Goal: Answer question/provide support: Answer question/provide support

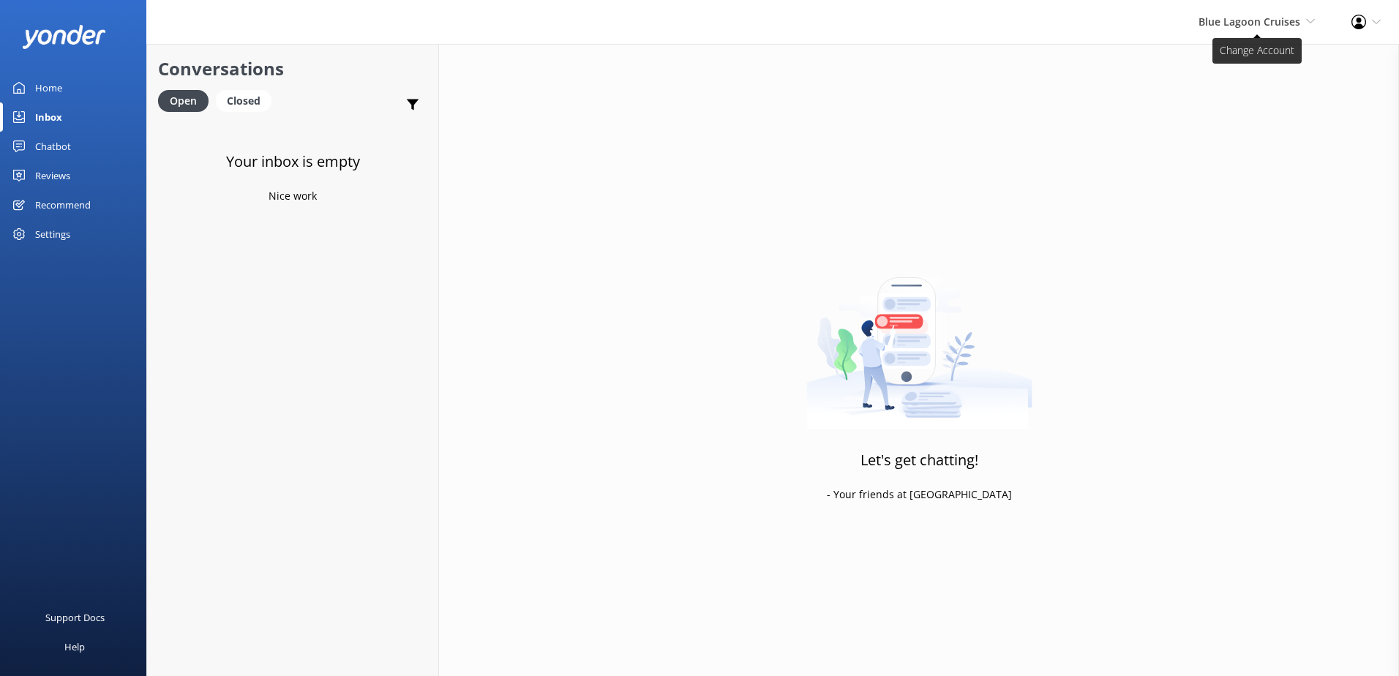
click at [1228, 23] on span "Blue Lagoon Cruises" at bounding box center [1249, 22] width 102 height 14
click at [72, 146] on link "Chatbot" at bounding box center [73, 146] width 146 height 29
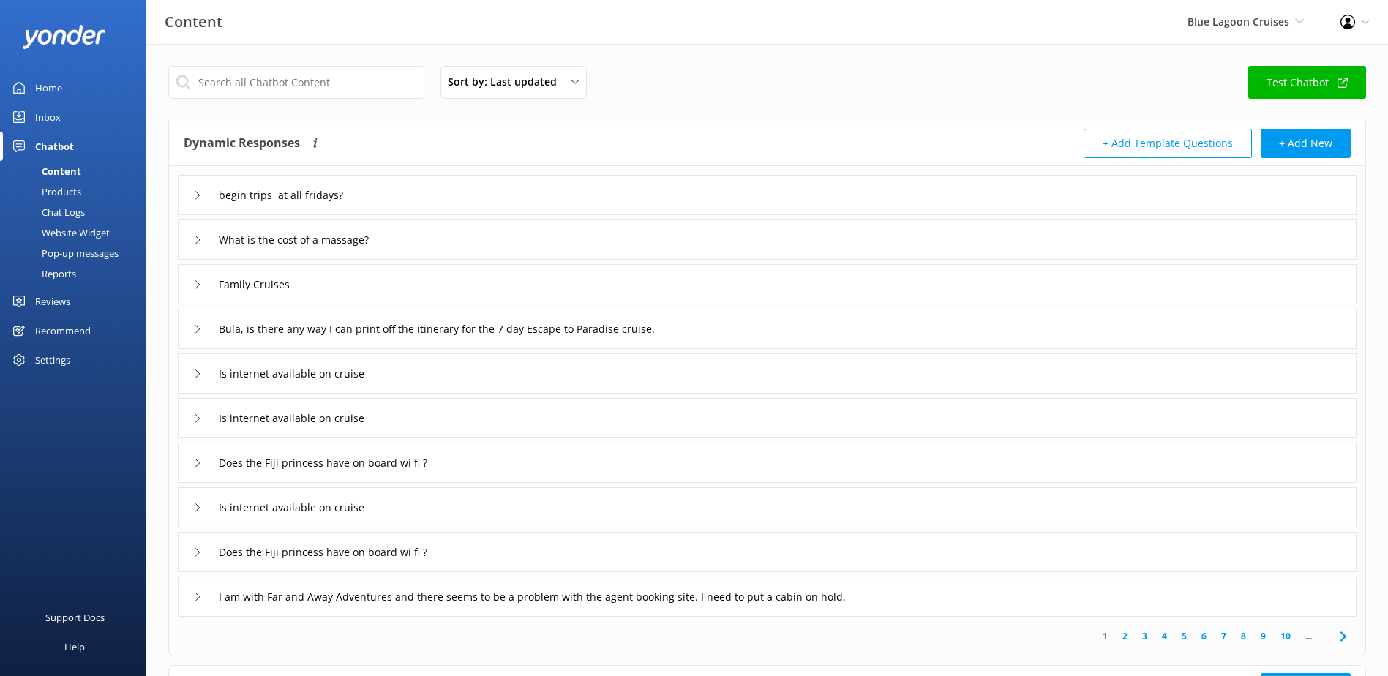
click at [72, 207] on div "Chat Logs" at bounding box center [47, 212] width 76 height 20
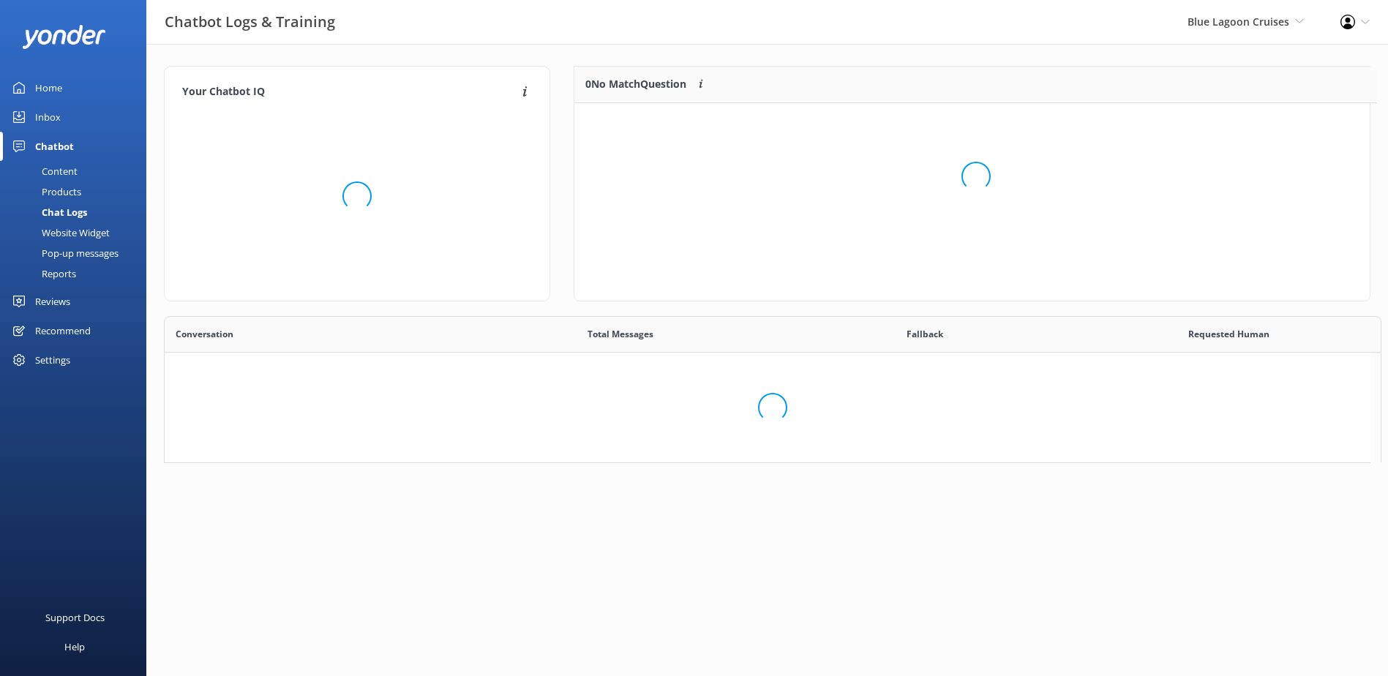
scroll to position [172, 784]
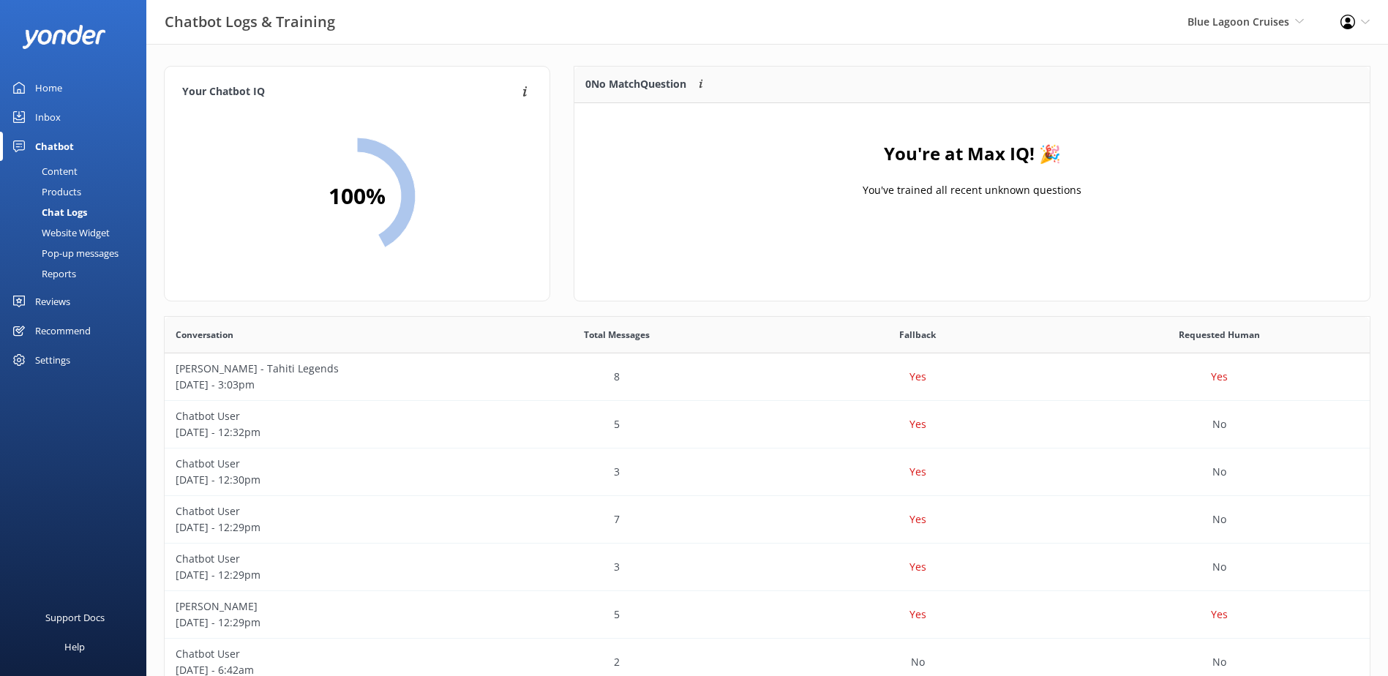
click at [1270, 33] on div "Blue Lagoon Cruises South Sea Sailing South Sea Cruises Malamala Beach Club Awe…" at bounding box center [1245, 22] width 153 height 44
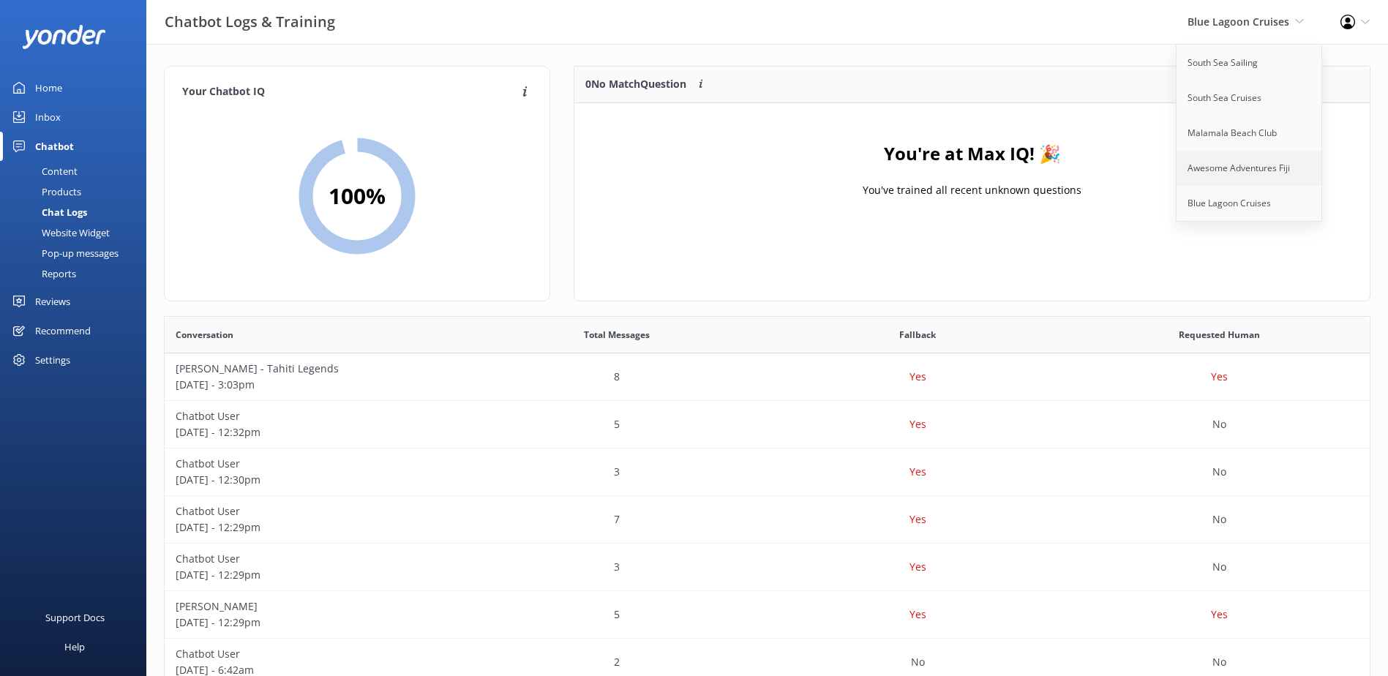
click at [1260, 169] on link "Awesome Adventures Fiji" at bounding box center [1249, 168] width 146 height 35
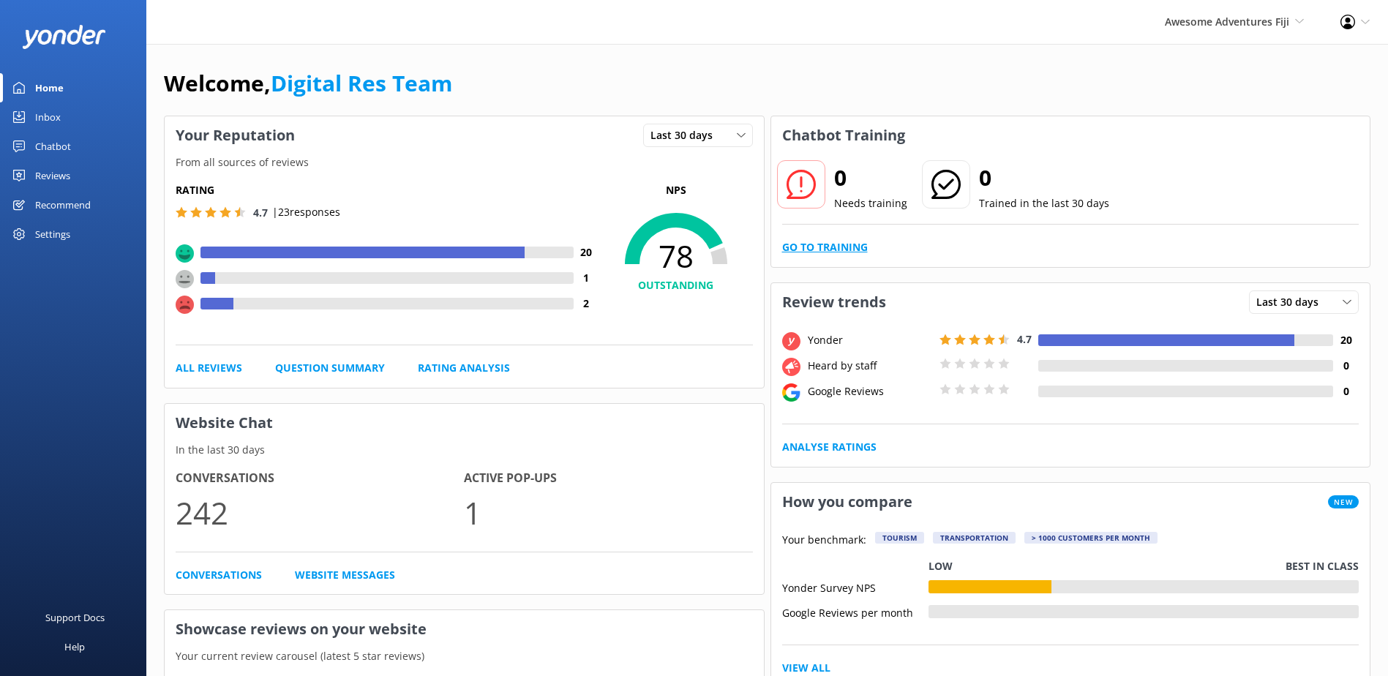
click at [853, 247] on link "Go to Training" at bounding box center [825, 247] width 86 height 16
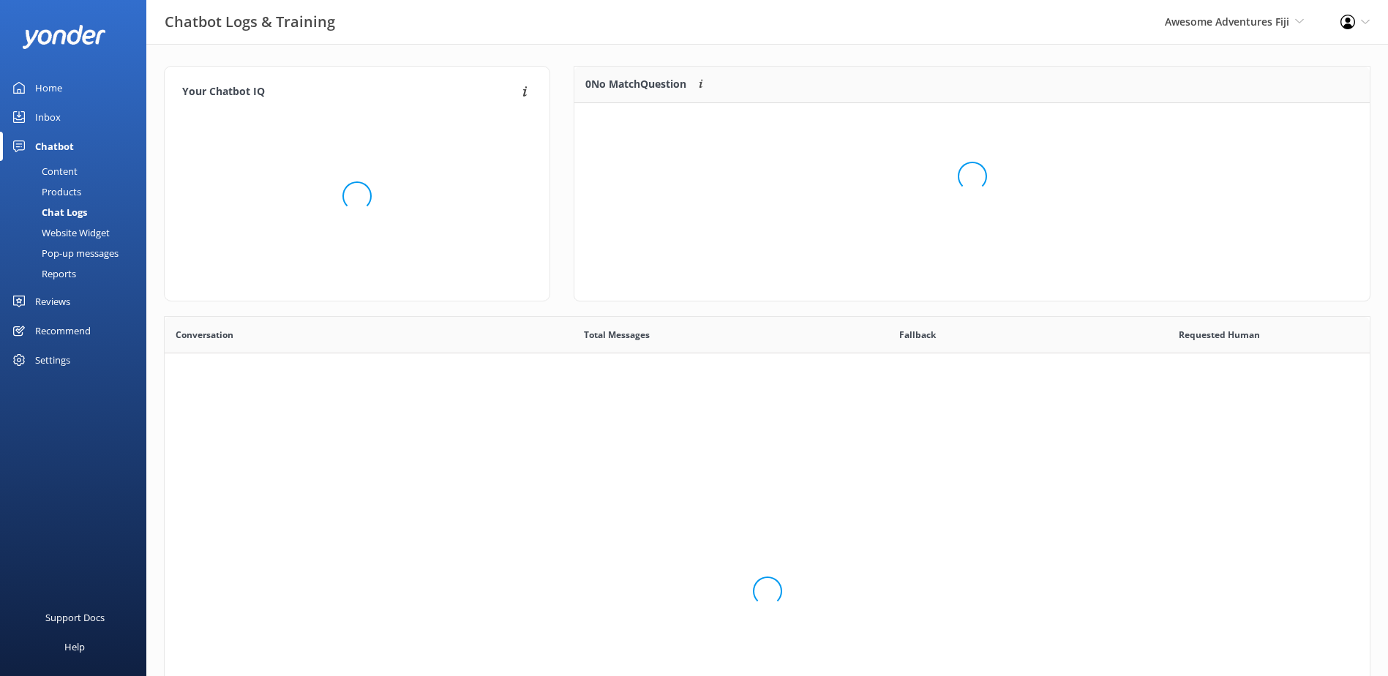
scroll to position [502, 1194]
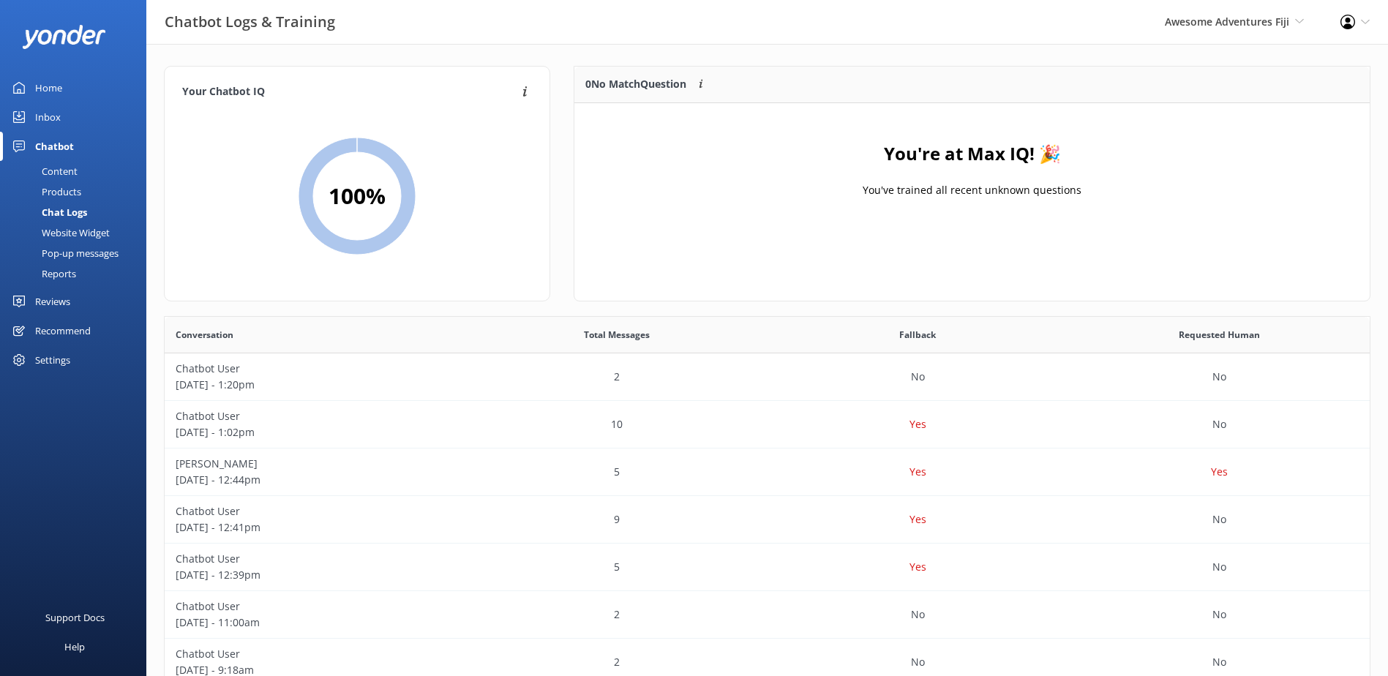
click at [44, 116] on div "Inbox" at bounding box center [48, 116] width 26 height 29
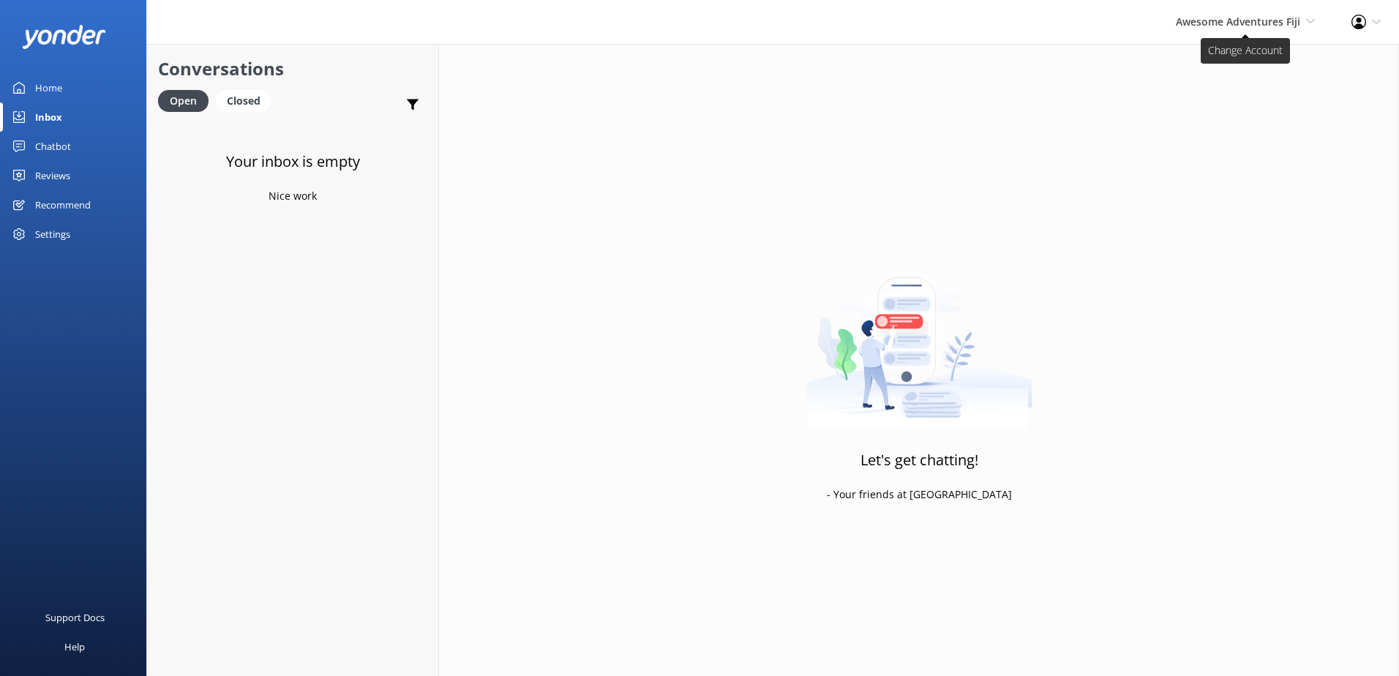
click at [1270, 30] on div "Awesome Adventures Fiji South Sea Sailing South Sea Cruises Malamala Beach Club…" at bounding box center [1245, 22] width 176 height 44
click at [1245, 131] on link "Malamala Beach Club" at bounding box center [1260, 133] width 146 height 35
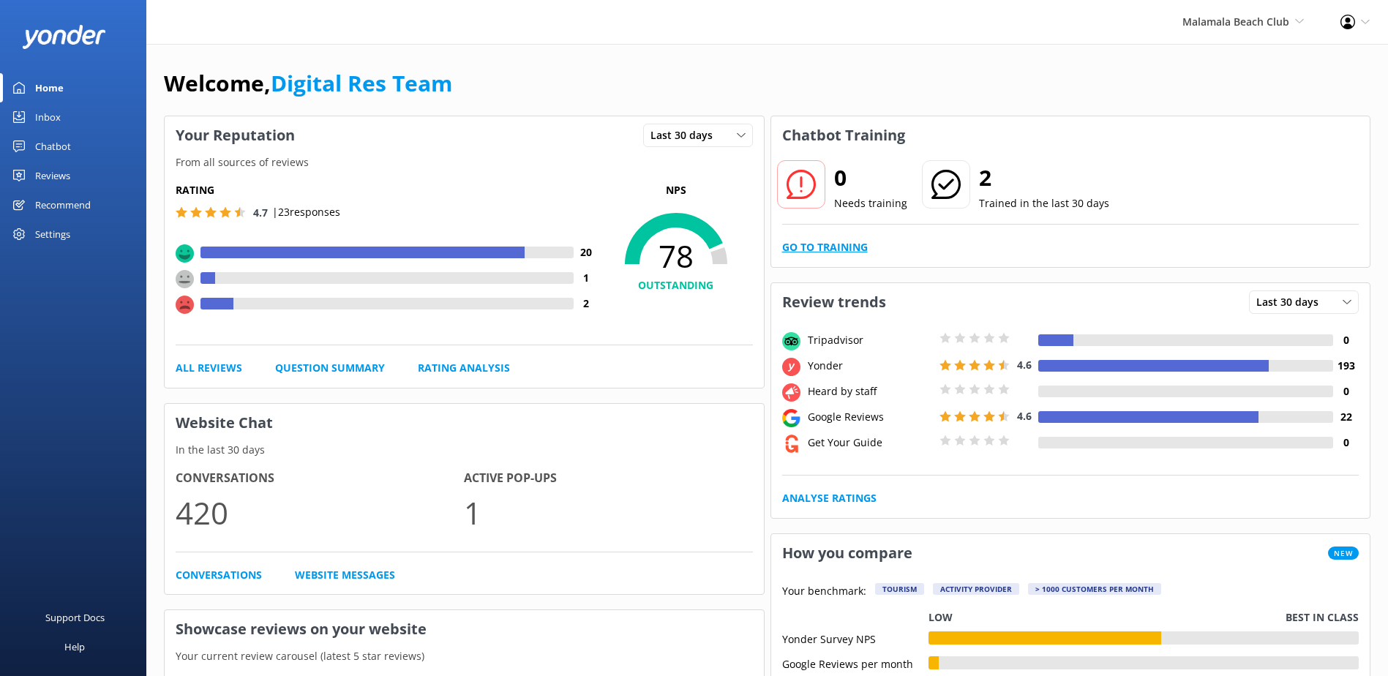
click at [853, 246] on link "Go to Training" at bounding box center [825, 247] width 86 height 16
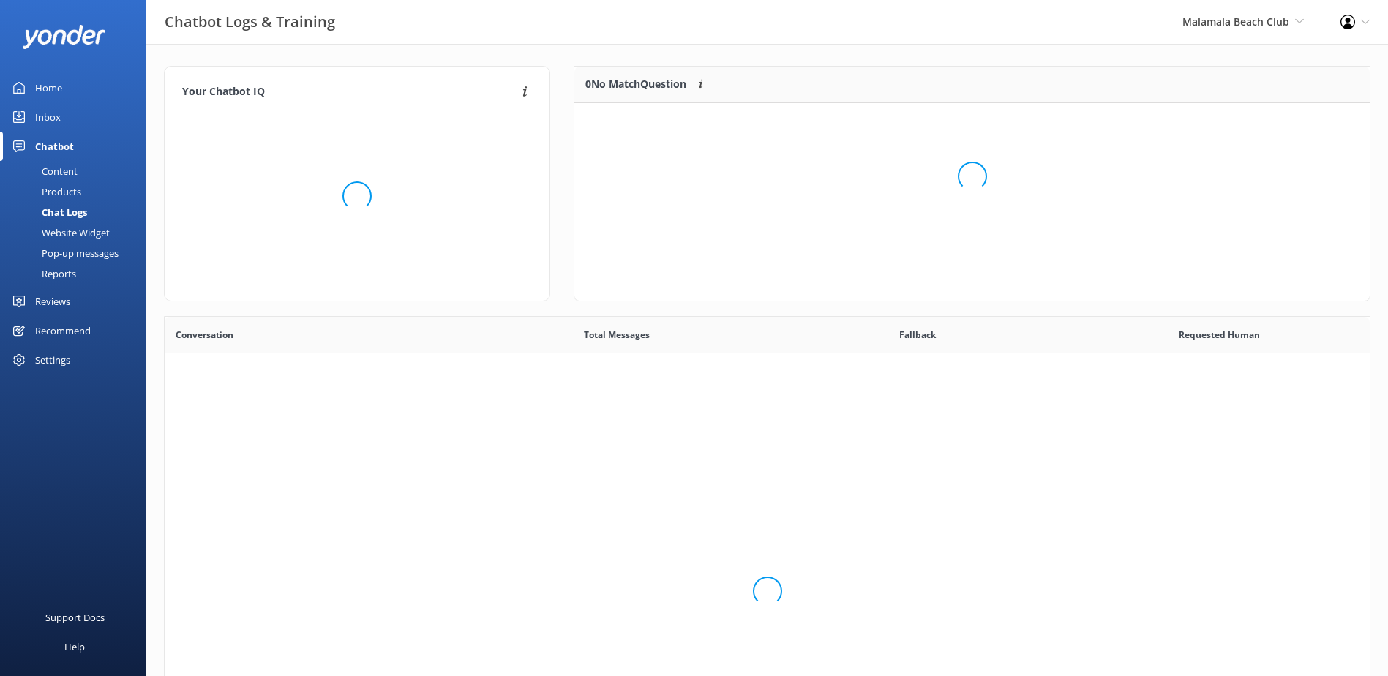
scroll to position [502, 1194]
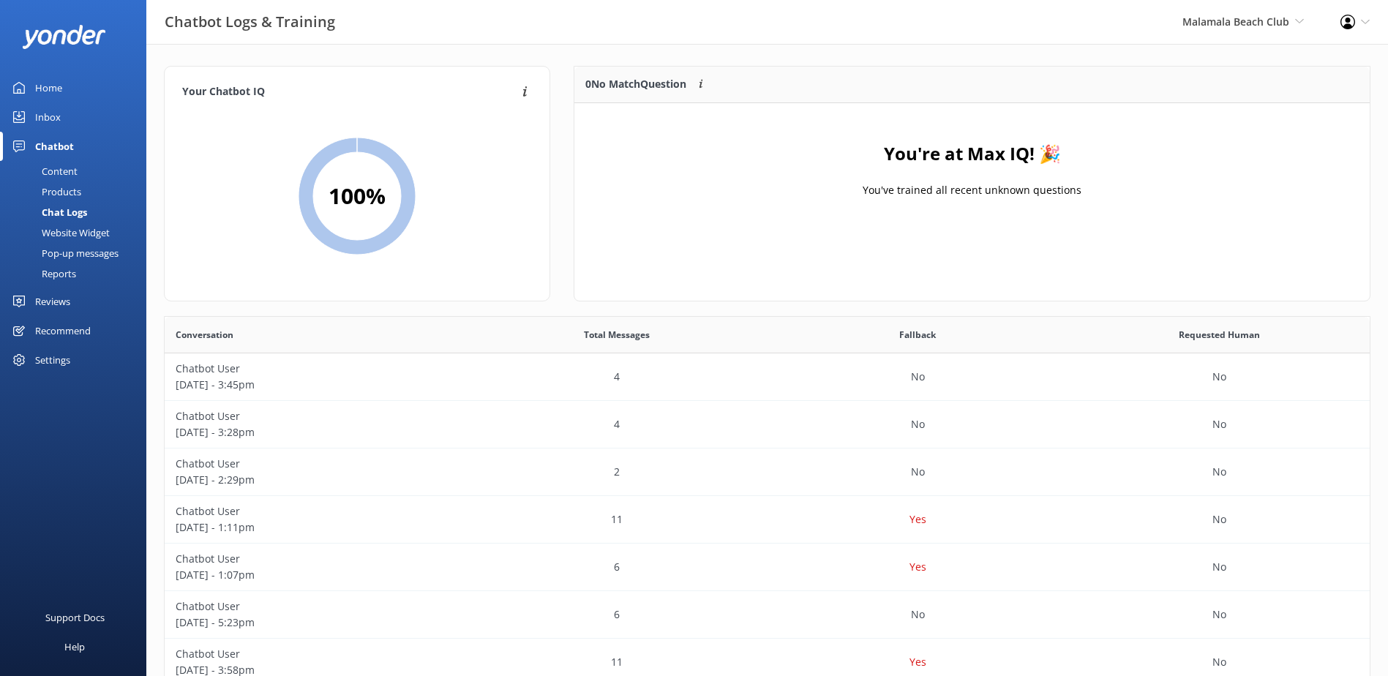
click at [33, 112] on link "Inbox" at bounding box center [73, 116] width 146 height 29
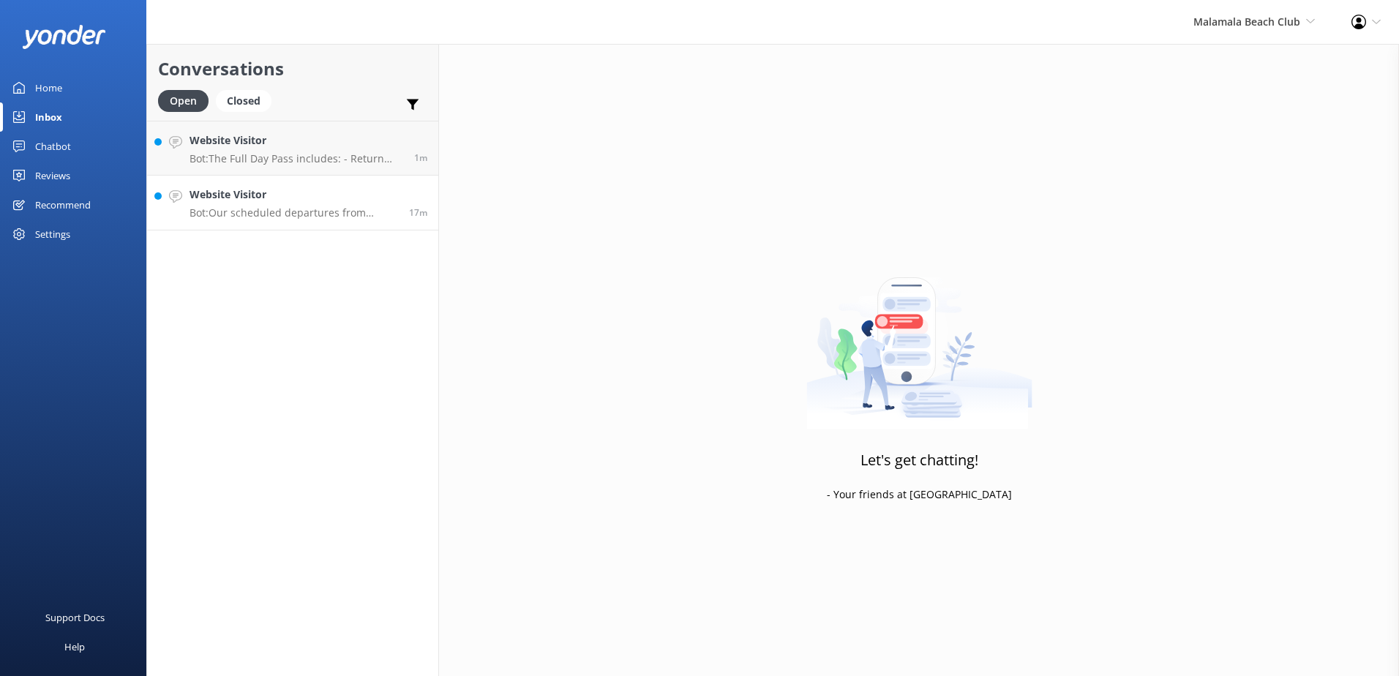
click at [320, 190] on h4 "Website Visitor" at bounding box center [293, 195] width 209 height 16
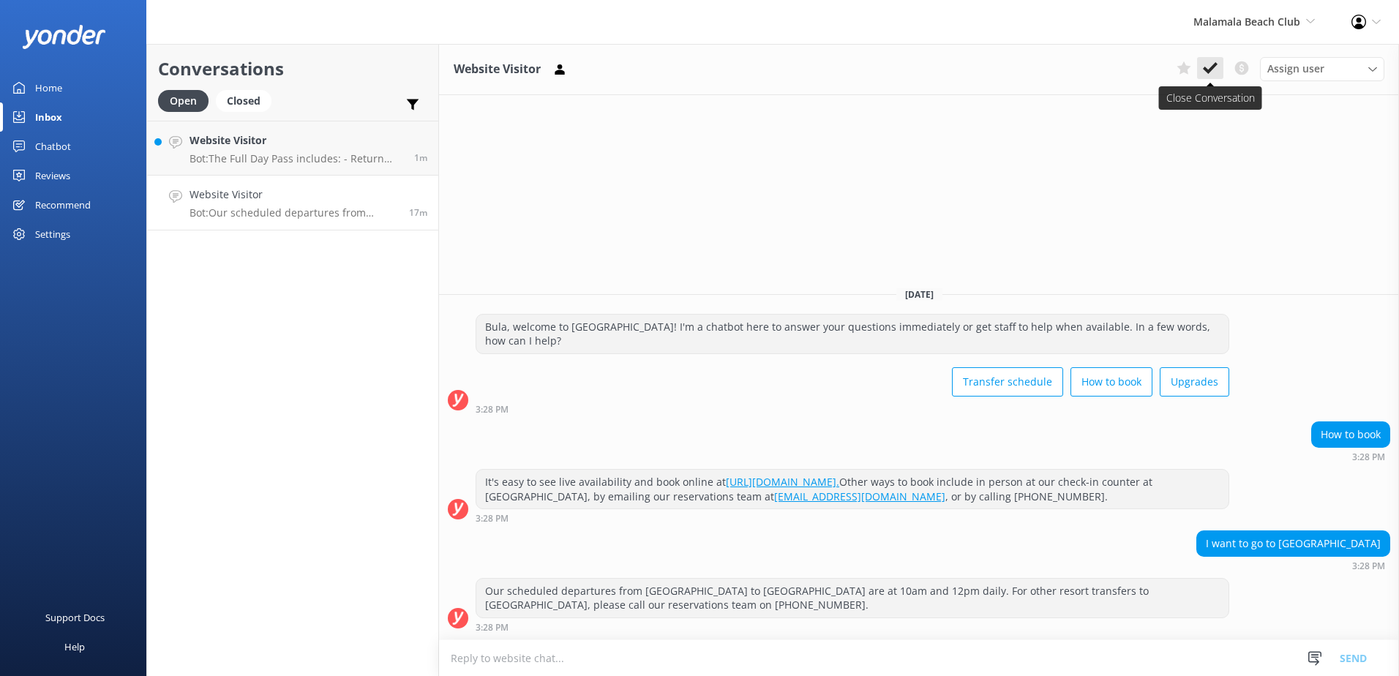
click at [1209, 65] on icon at bounding box center [1210, 68] width 15 height 15
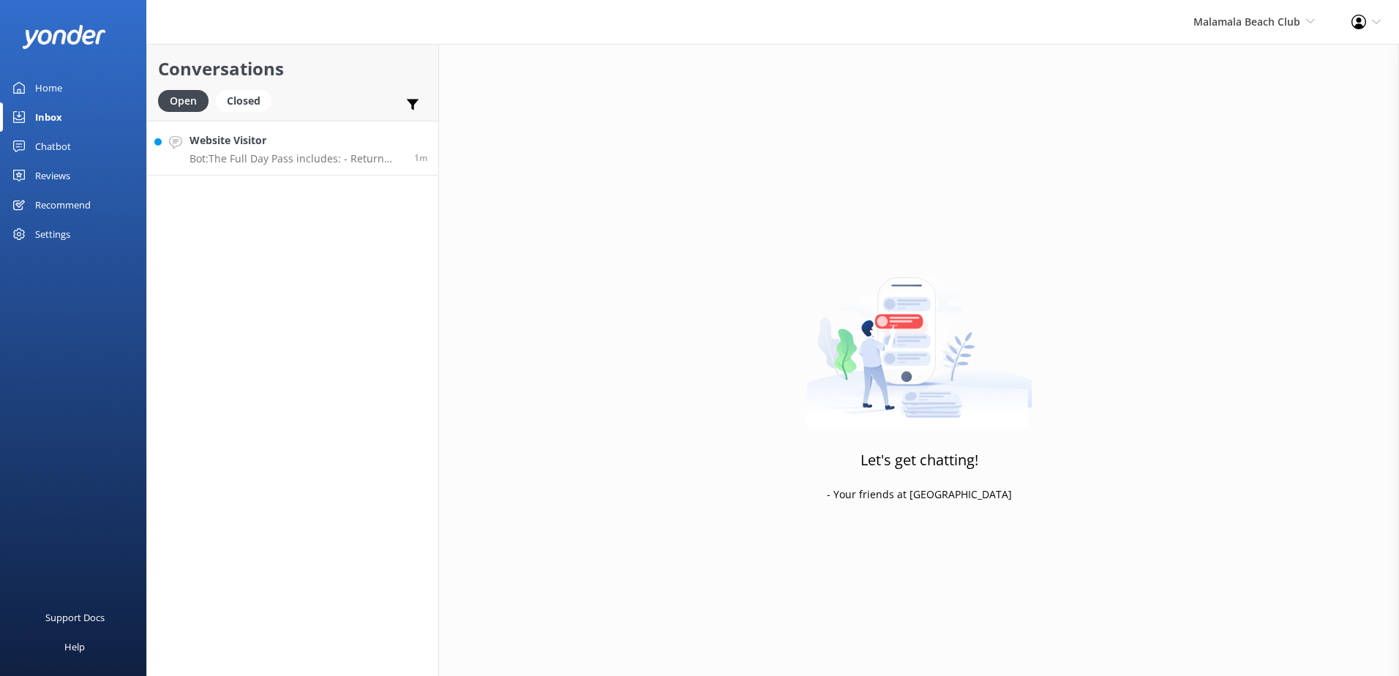
click at [357, 139] on h4 "Website Visitor" at bounding box center [296, 140] width 214 height 16
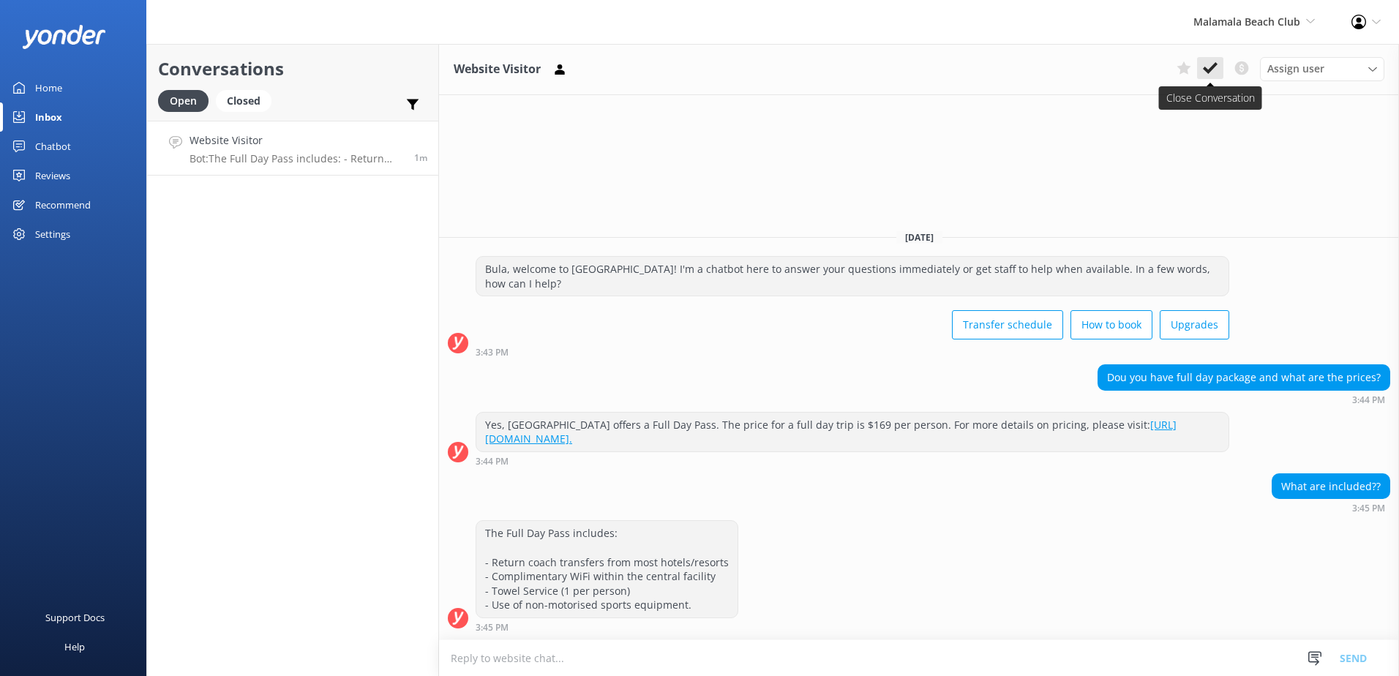
click at [1218, 64] on button at bounding box center [1210, 68] width 26 height 22
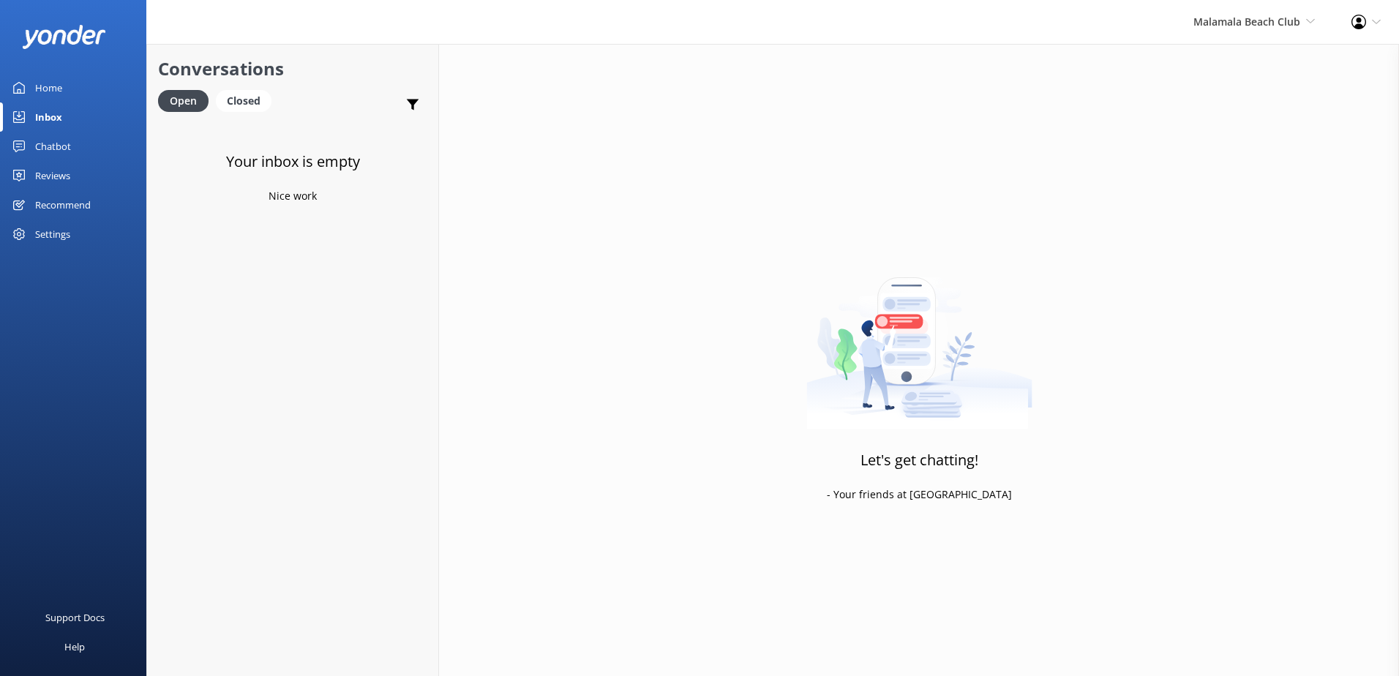
click at [61, 149] on div "Chatbot" at bounding box center [53, 146] width 36 height 29
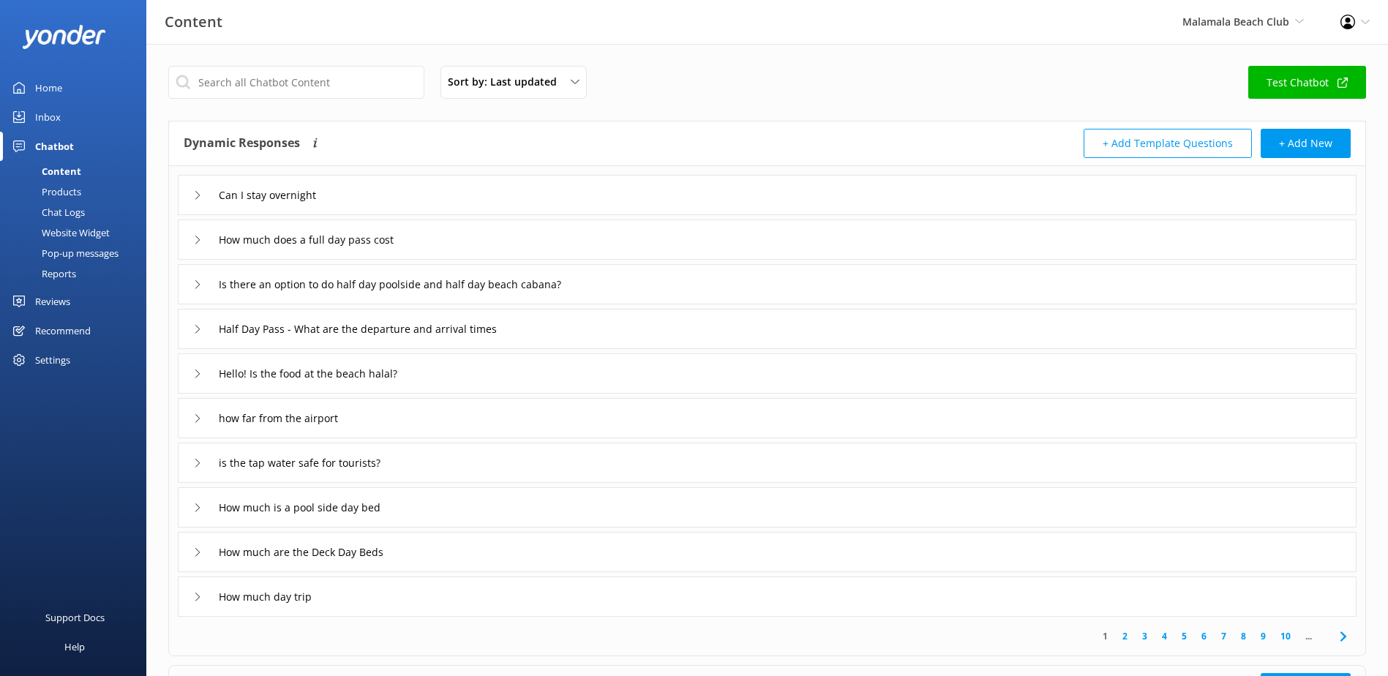
click at [74, 216] on div "Chat Logs" at bounding box center [47, 212] width 76 height 20
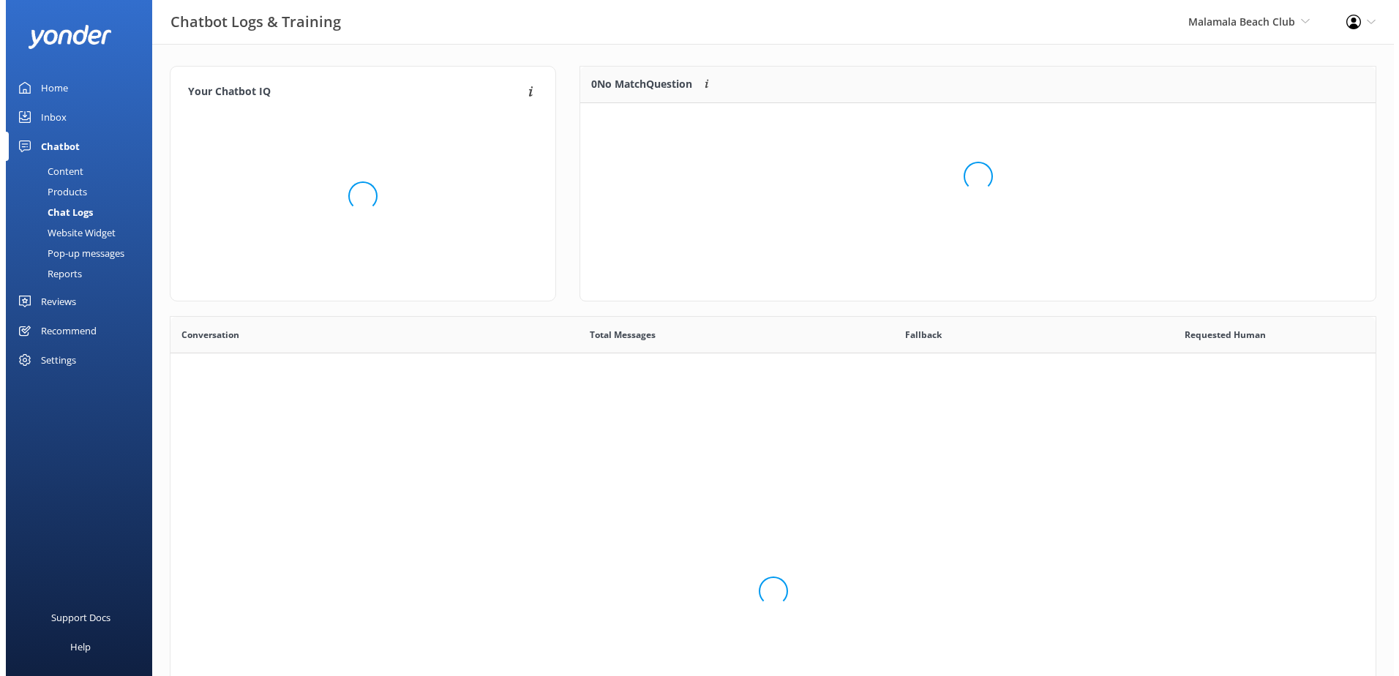
scroll to position [502, 1194]
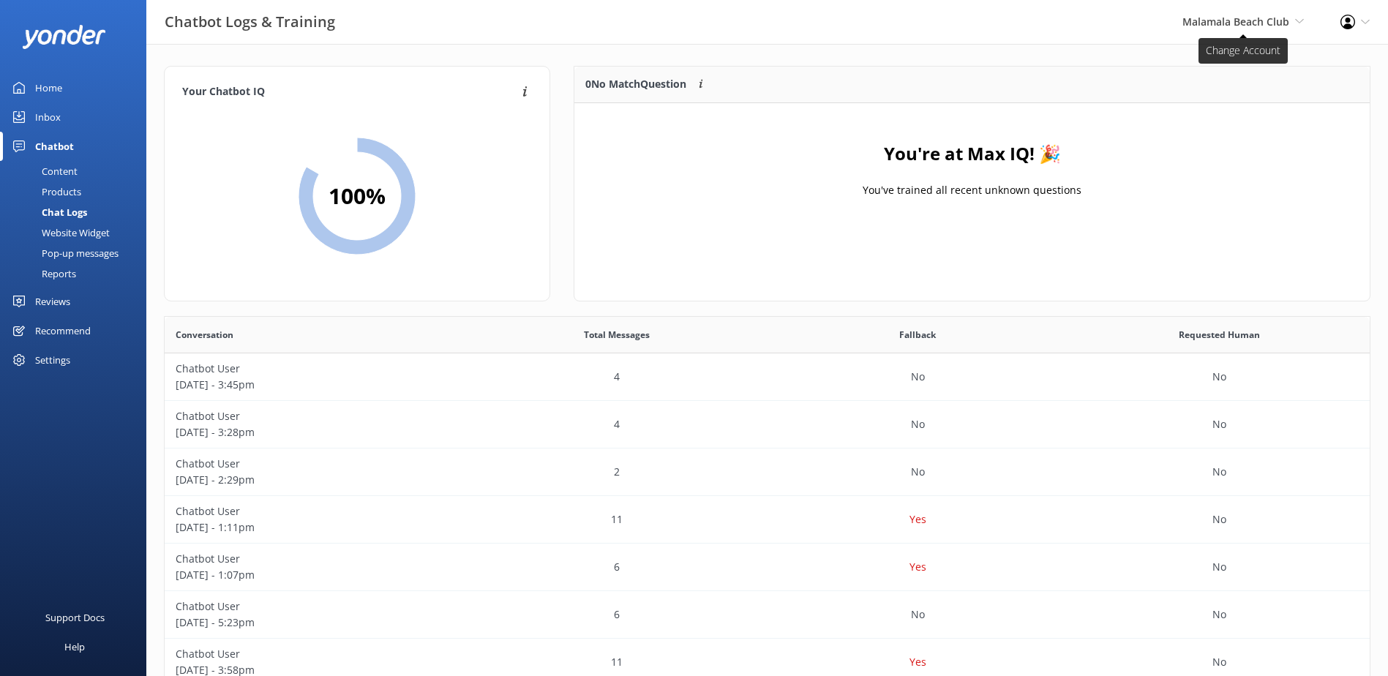
click at [1234, 24] on span "Malamala Beach Club" at bounding box center [1235, 22] width 107 height 14
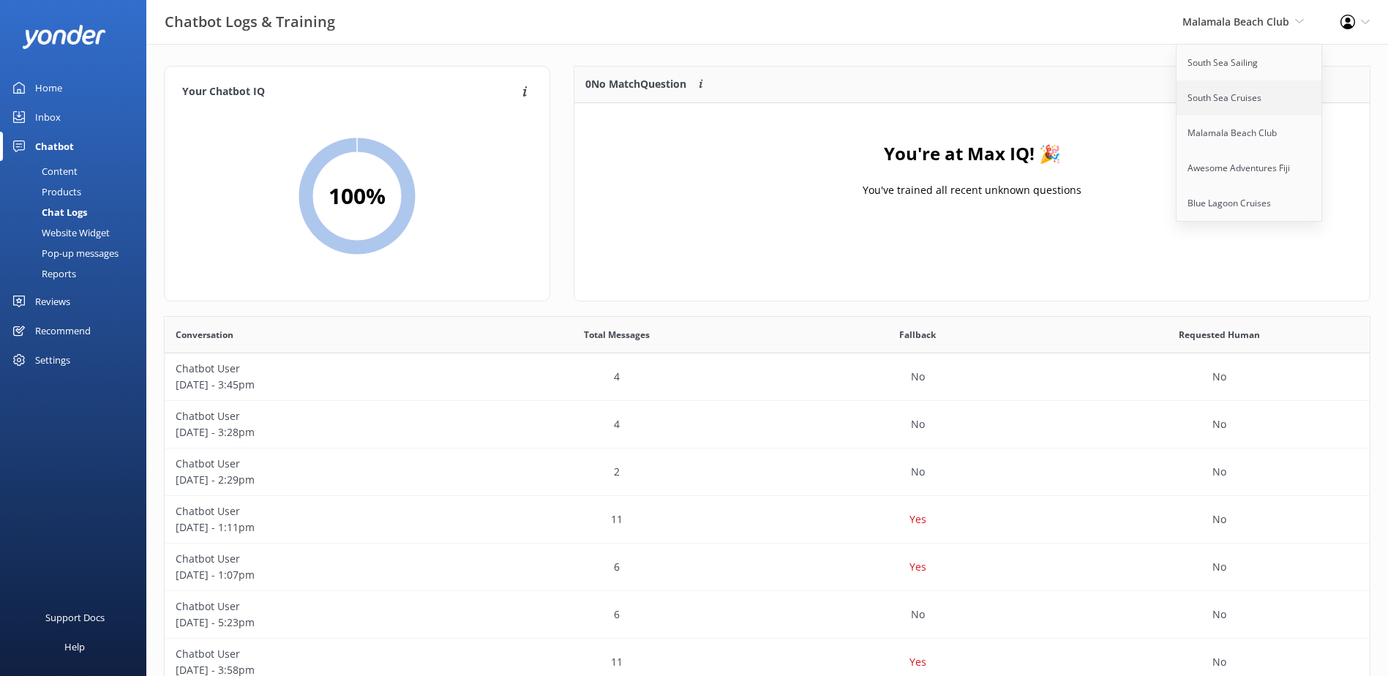
click at [1238, 89] on link "South Sea Cruises" at bounding box center [1249, 97] width 146 height 35
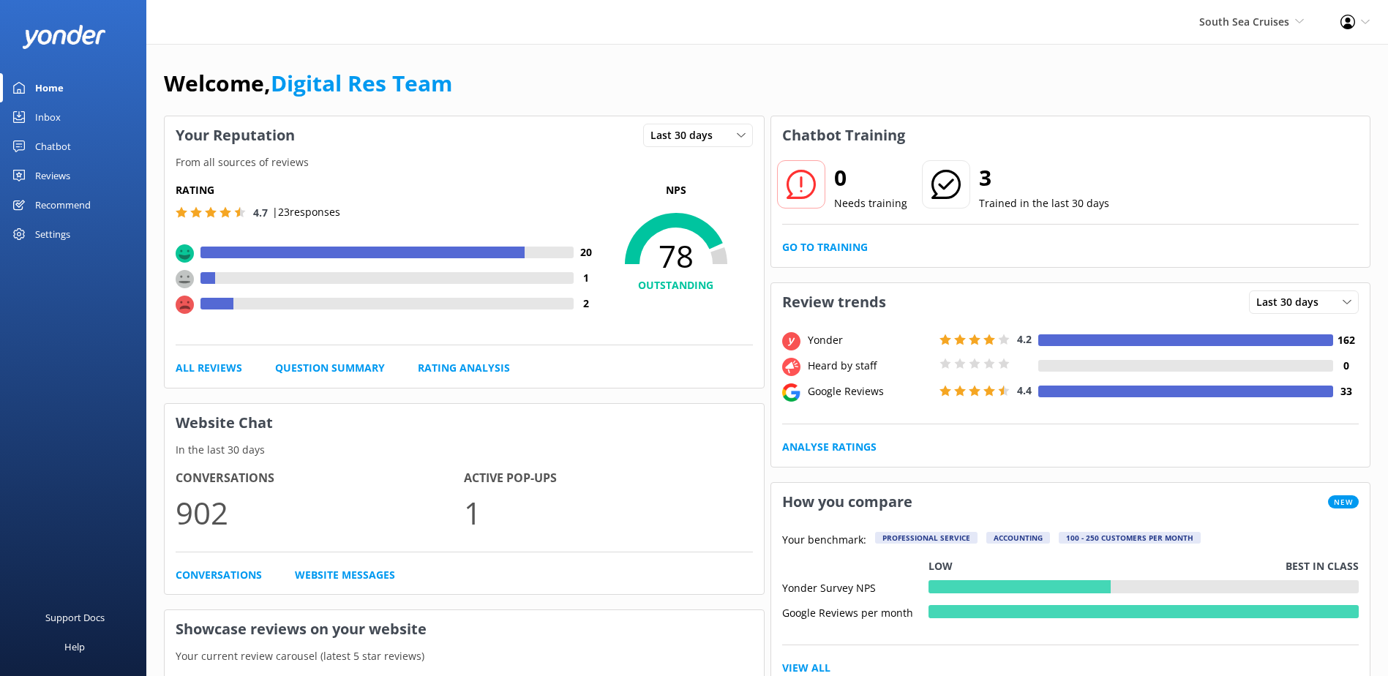
click at [38, 113] on div "Inbox" at bounding box center [48, 116] width 26 height 29
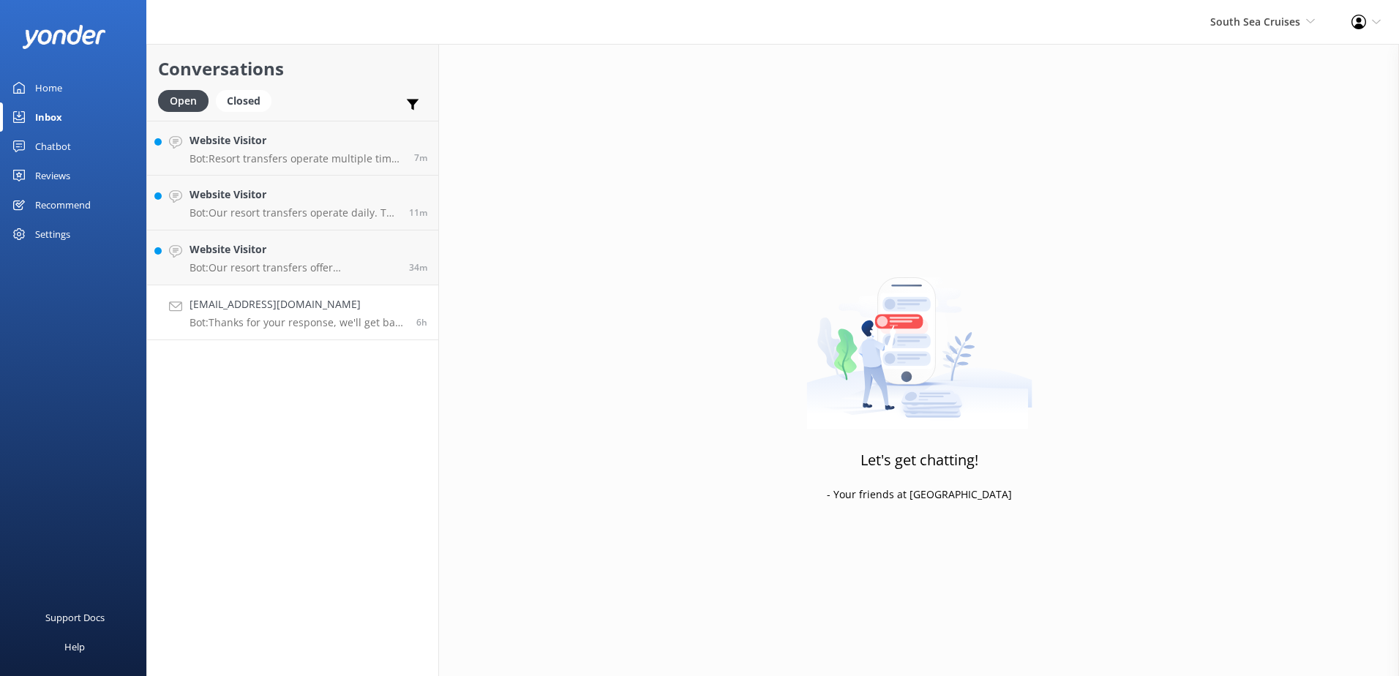
click at [384, 298] on h4 "jonmcmahon21@gmail.com" at bounding box center [297, 304] width 216 height 16
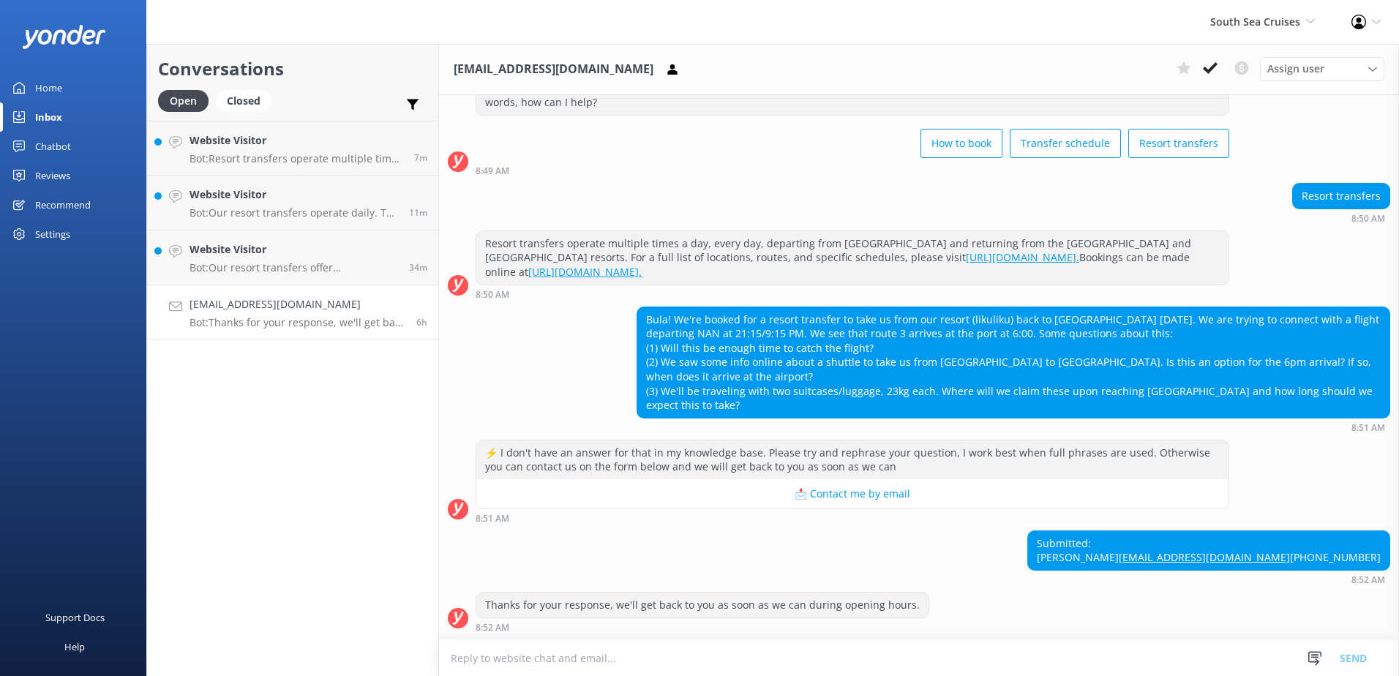
scroll to position [87, 0]
click at [1213, 67] on use at bounding box center [1210, 68] width 15 height 12
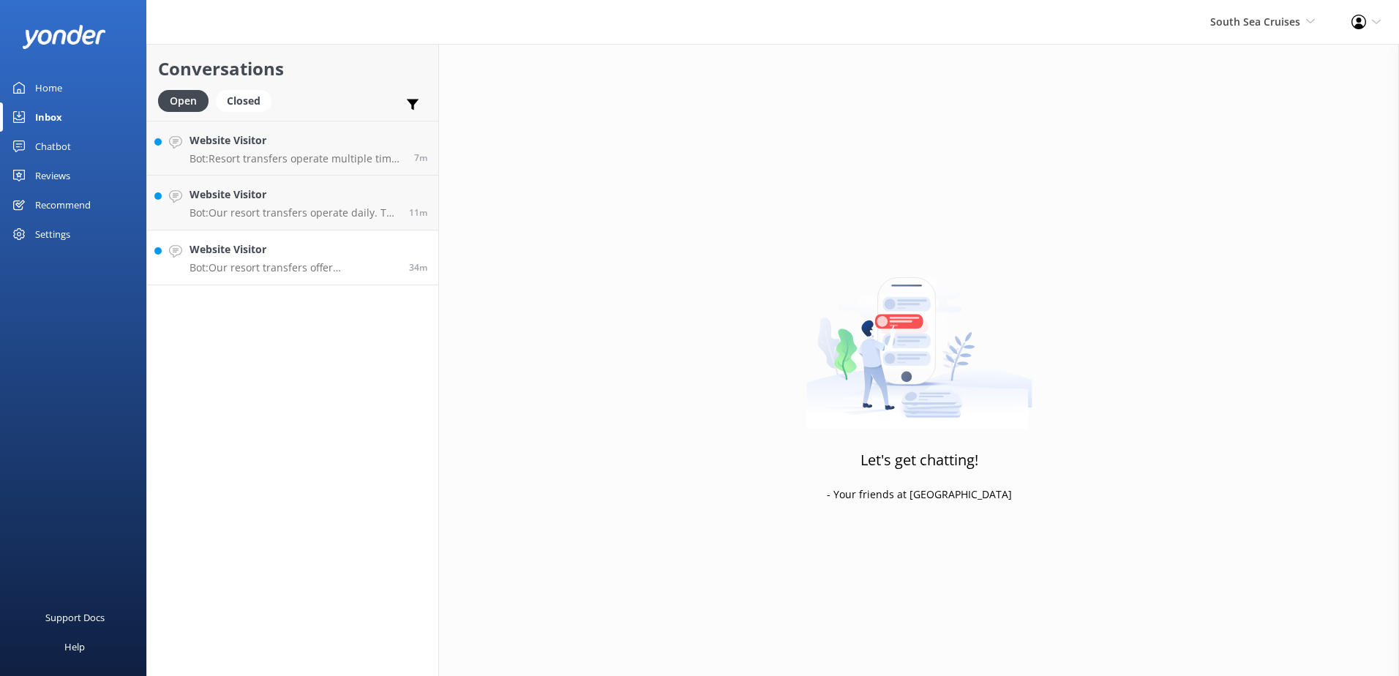
click at [342, 255] on h4 "Website Visitor" at bounding box center [293, 249] width 209 height 16
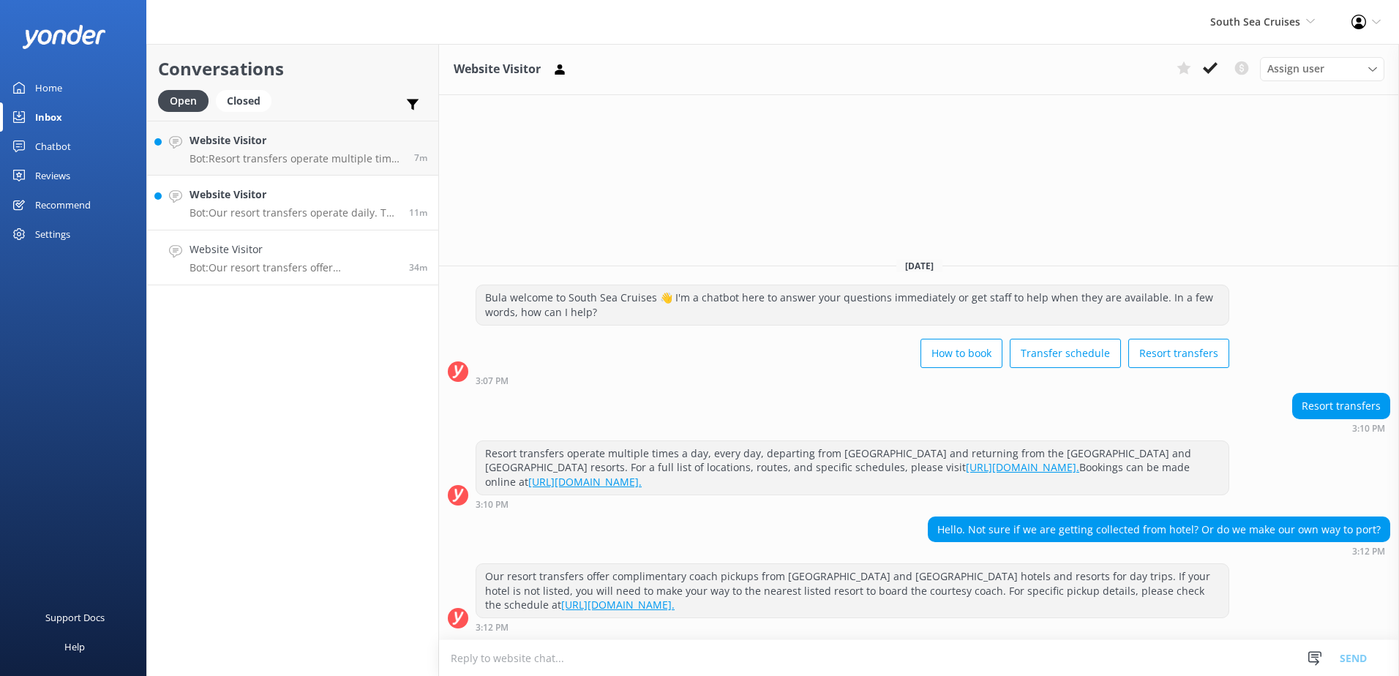
click at [383, 188] on h4 "Website Visitor" at bounding box center [293, 195] width 209 height 16
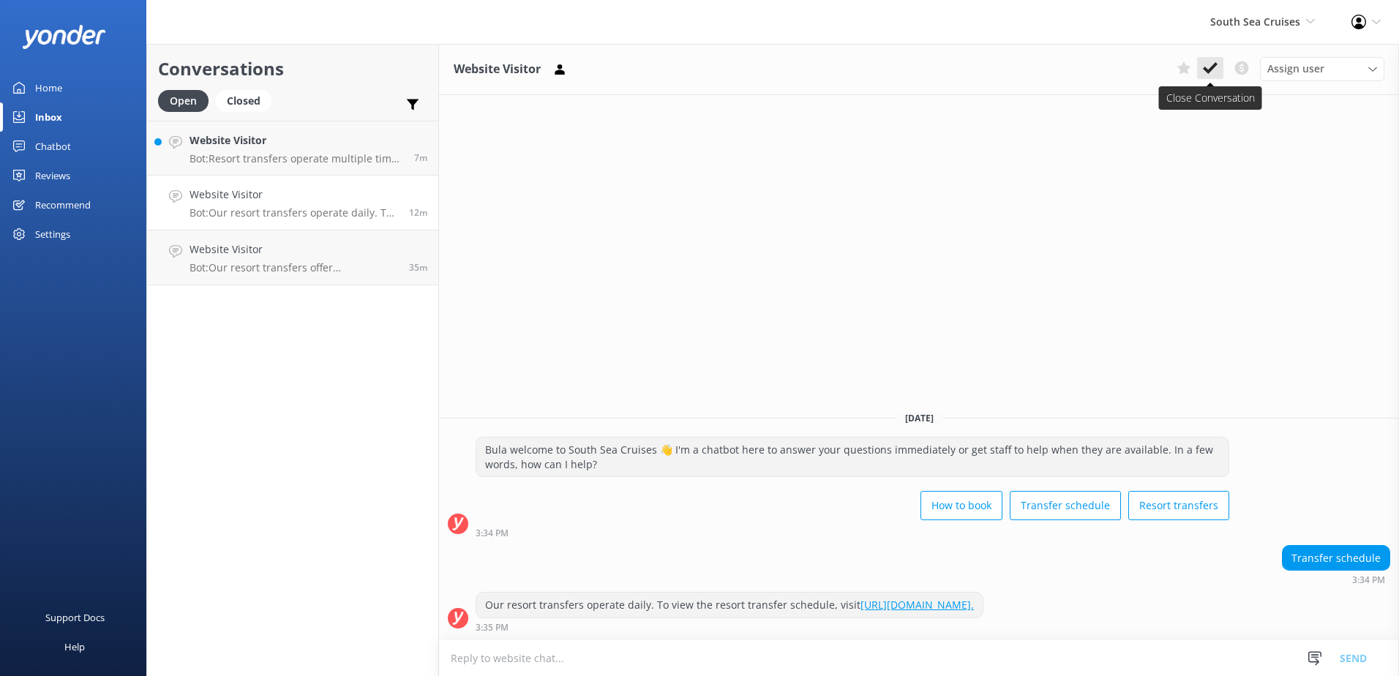
click at [1209, 69] on icon at bounding box center [1210, 68] width 15 height 15
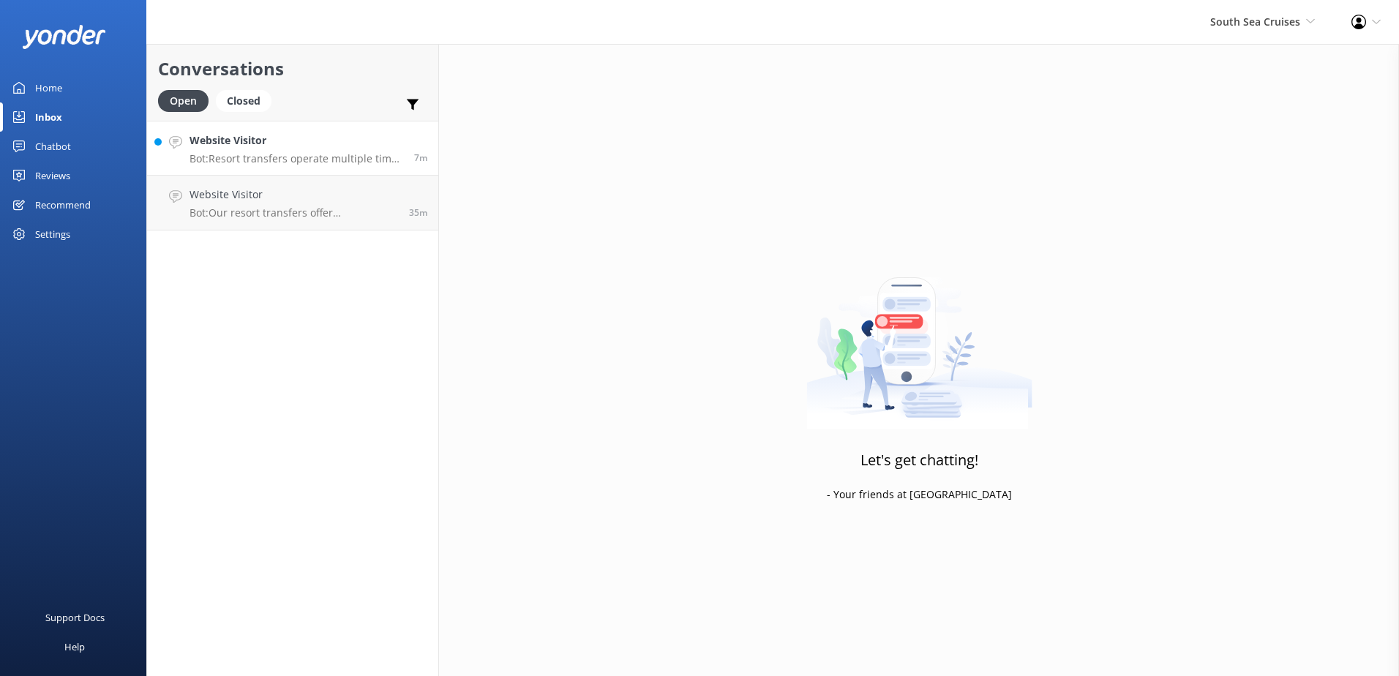
click at [396, 149] on div "Website Visitor Bot: Resort transfers operate multiple times a day, every day, …" at bounding box center [296, 147] width 214 height 31
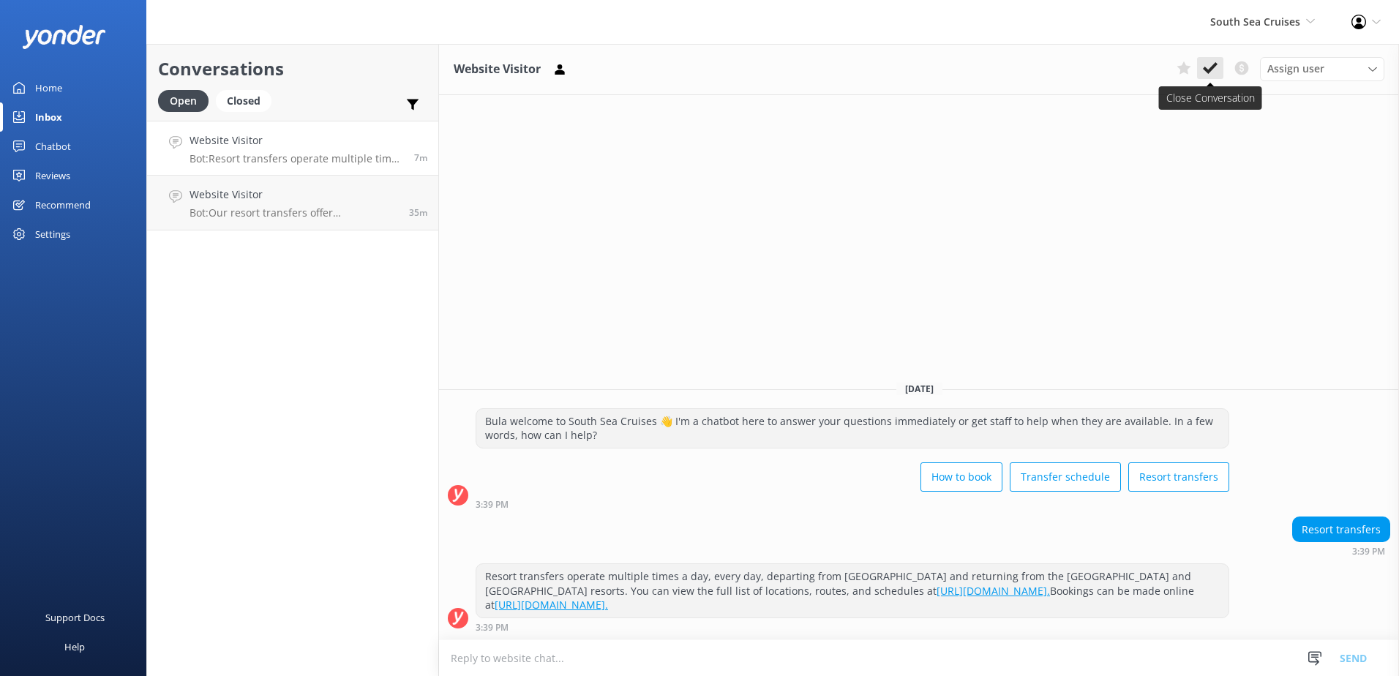
click at [1207, 67] on icon at bounding box center [1210, 68] width 15 height 15
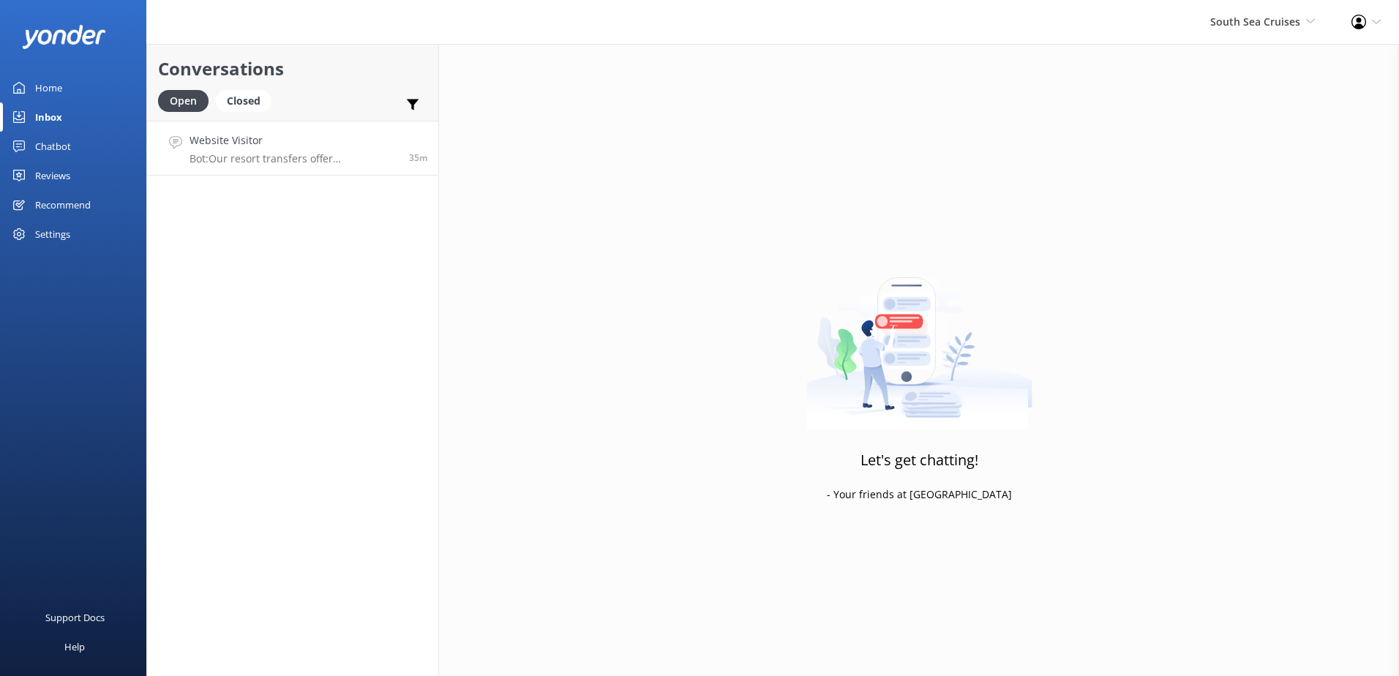
click at [391, 129] on link "Website Visitor Bot: Our resort transfers offer complimentary coach pickups fro…" at bounding box center [292, 148] width 291 height 55
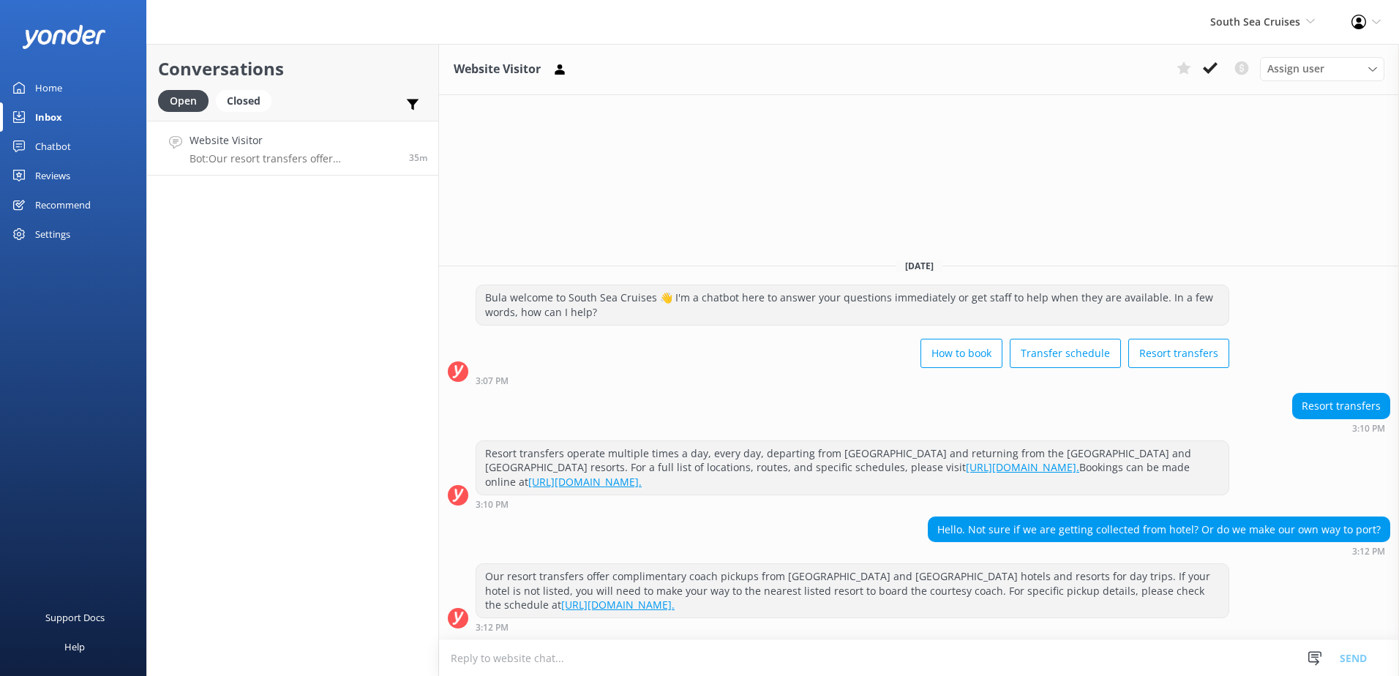
click at [510, 669] on textarea at bounding box center [919, 658] width 960 height 36
paste textarea "Should you have any questions or need any further assistance, please don’t hesi…"
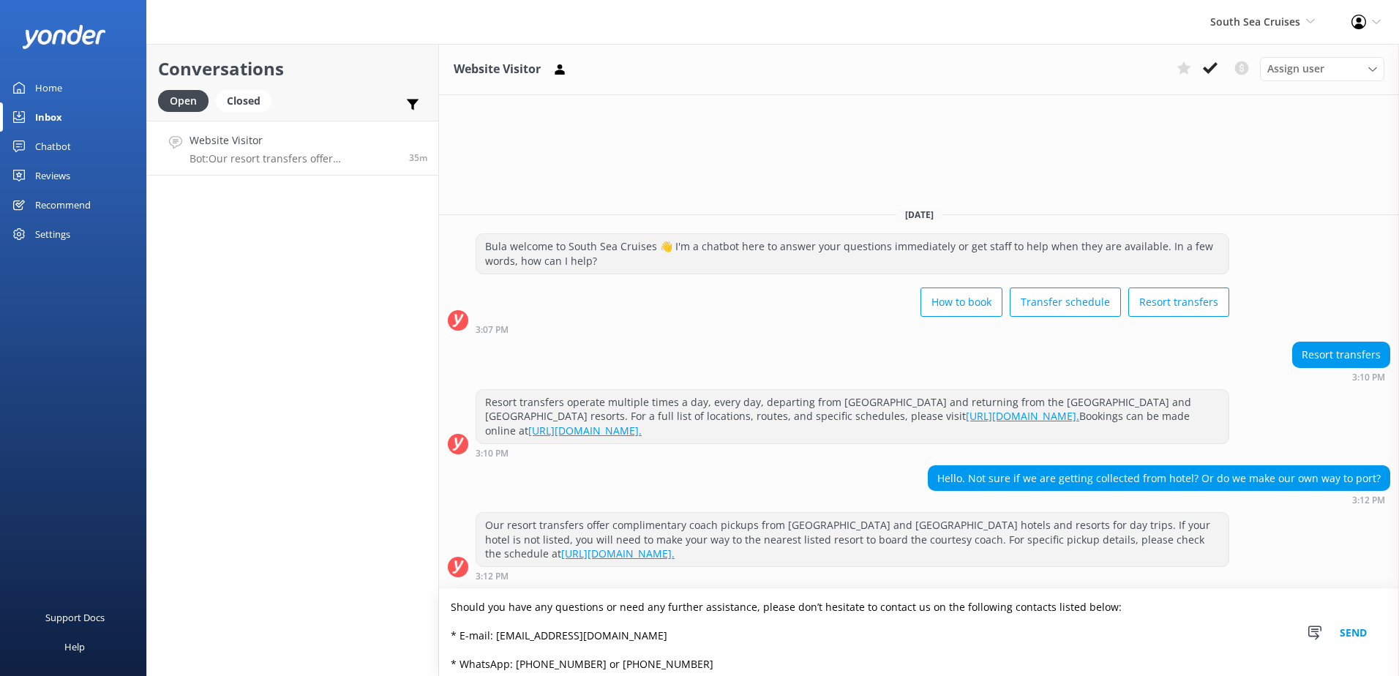
type textarea "Should you have any questions or need any further assistance, please don’t hesi…"
click at [1356, 626] on button "Send" at bounding box center [1353, 632] width 55 height 87
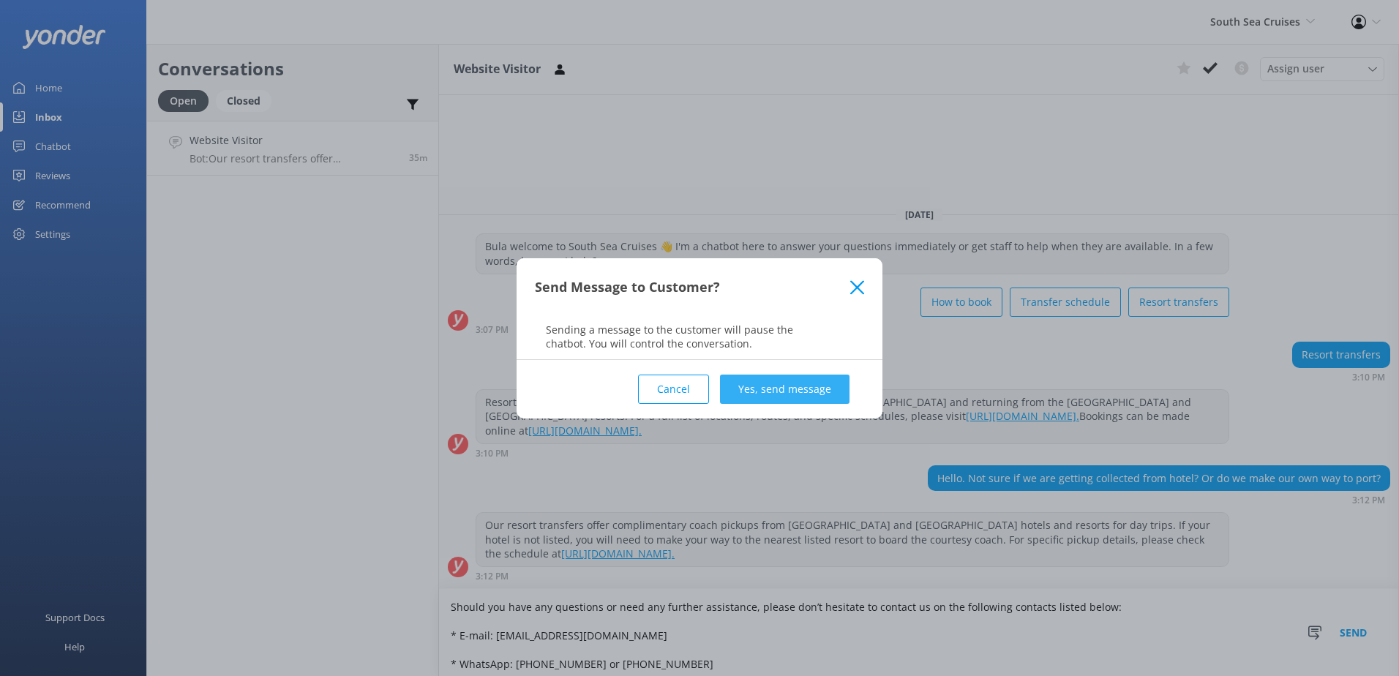
click at [789, 380] on button "Yes, send message" at bounding box center [784, 389] width 129 height 29
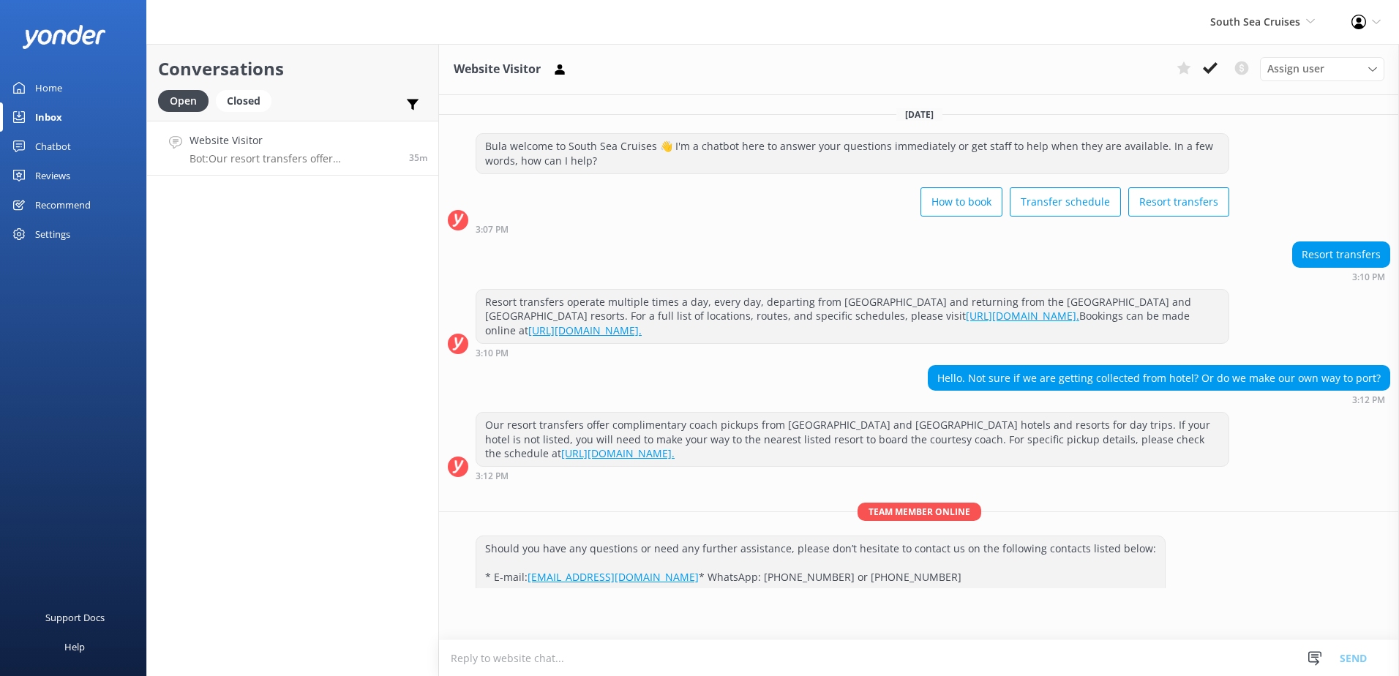
scroll to position [29, 0]
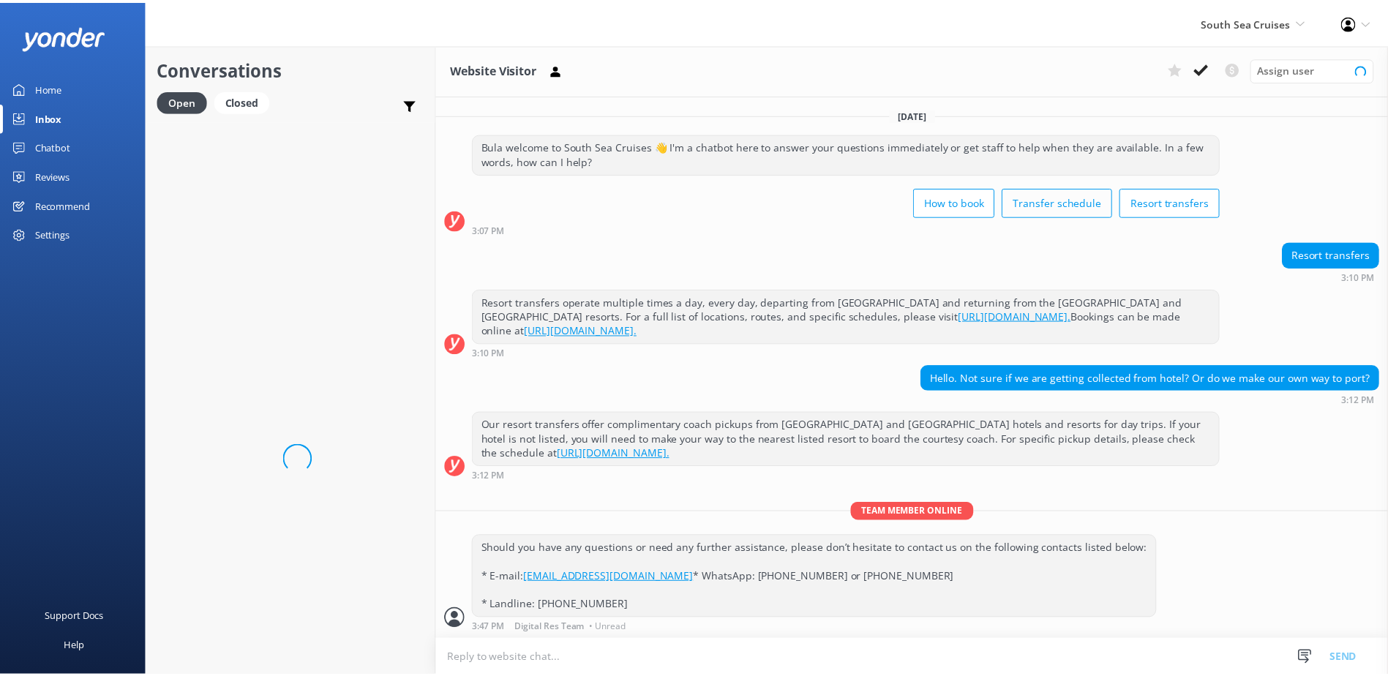
scroll to position [29, 0]
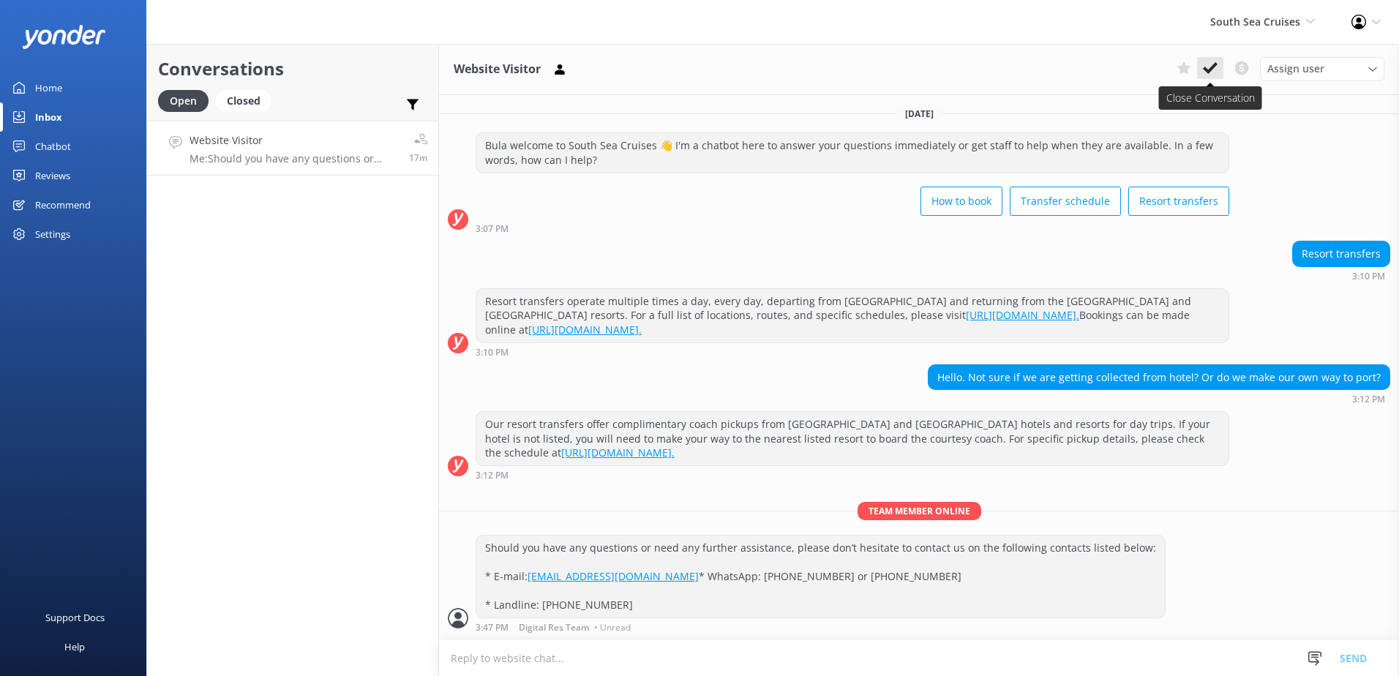
click at [1207, 67] on icon at bounding box center [1210, 68] width 15 height 15
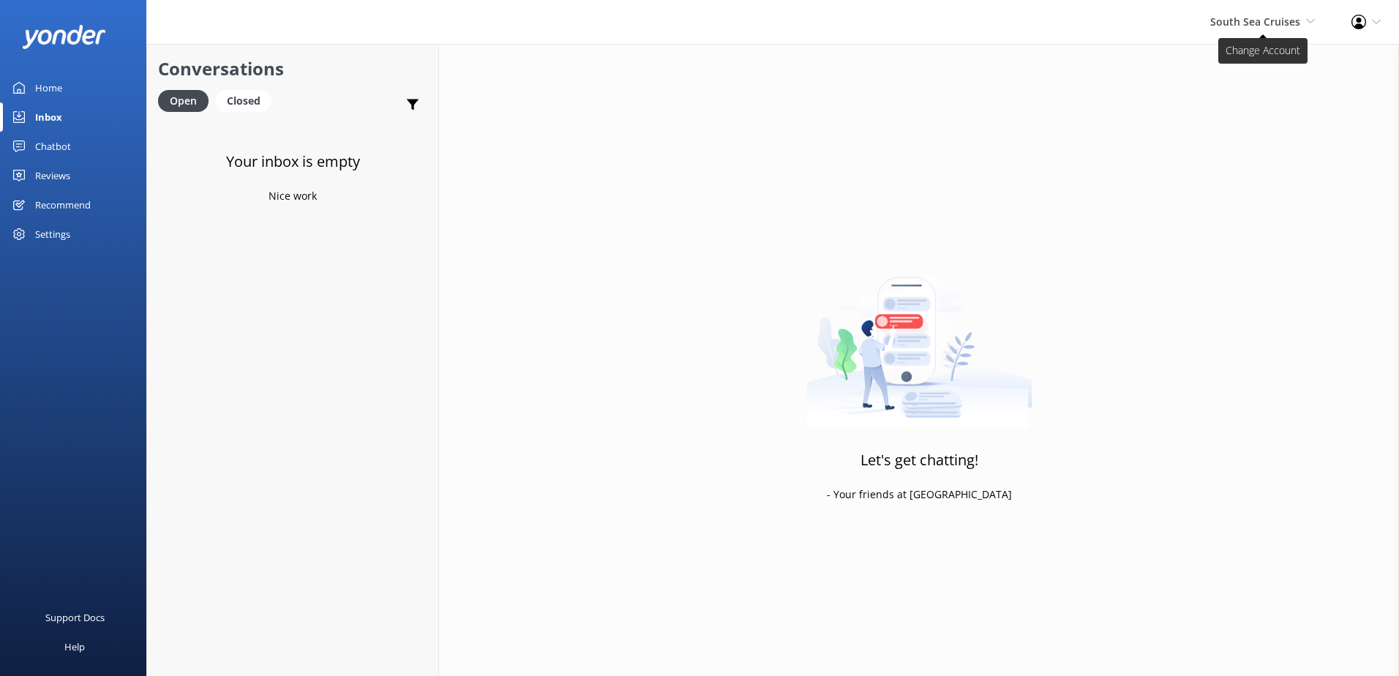
click at [1259, 20] on span "South Sea Cruises" at bounding box center [1255, 22] width 90 height 14
click at [1230, 136] on link "Malamala Beach Club" at bounding box center [1260, 133] width 146 height 35
